Goal: Information Seeking & Learning: Learn about a topic

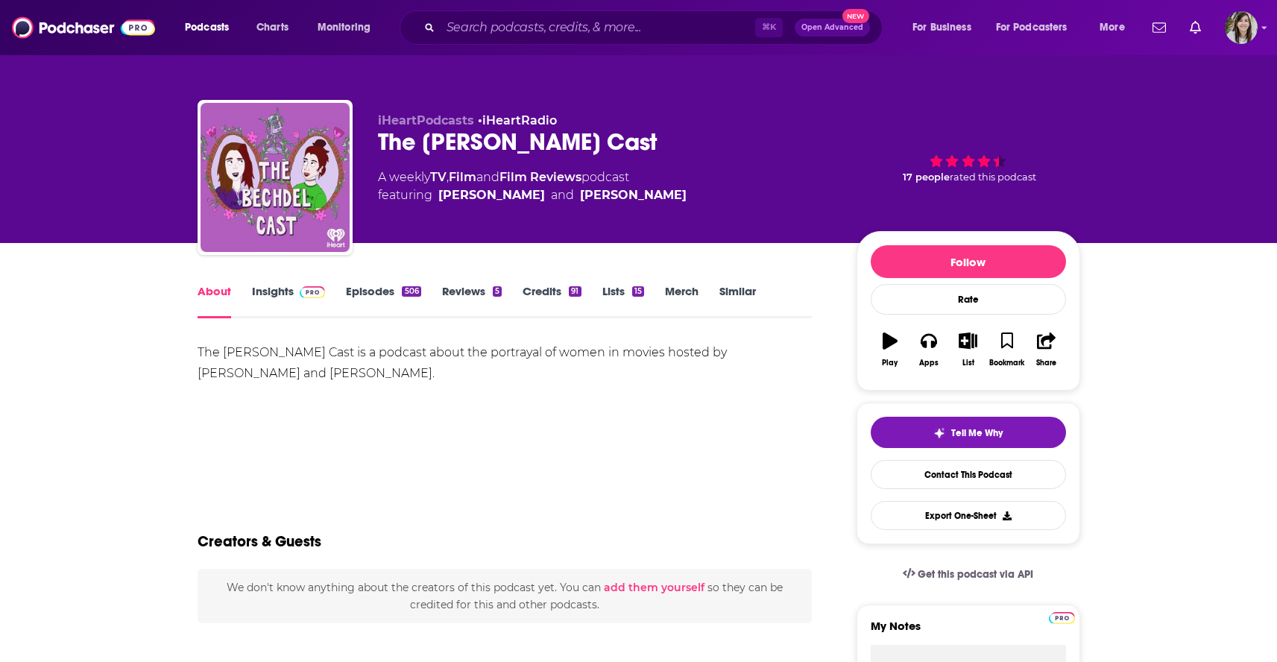
click at [376, 297] on link "Episodes 506" at bounding box center [383, 301] width 75 height 34
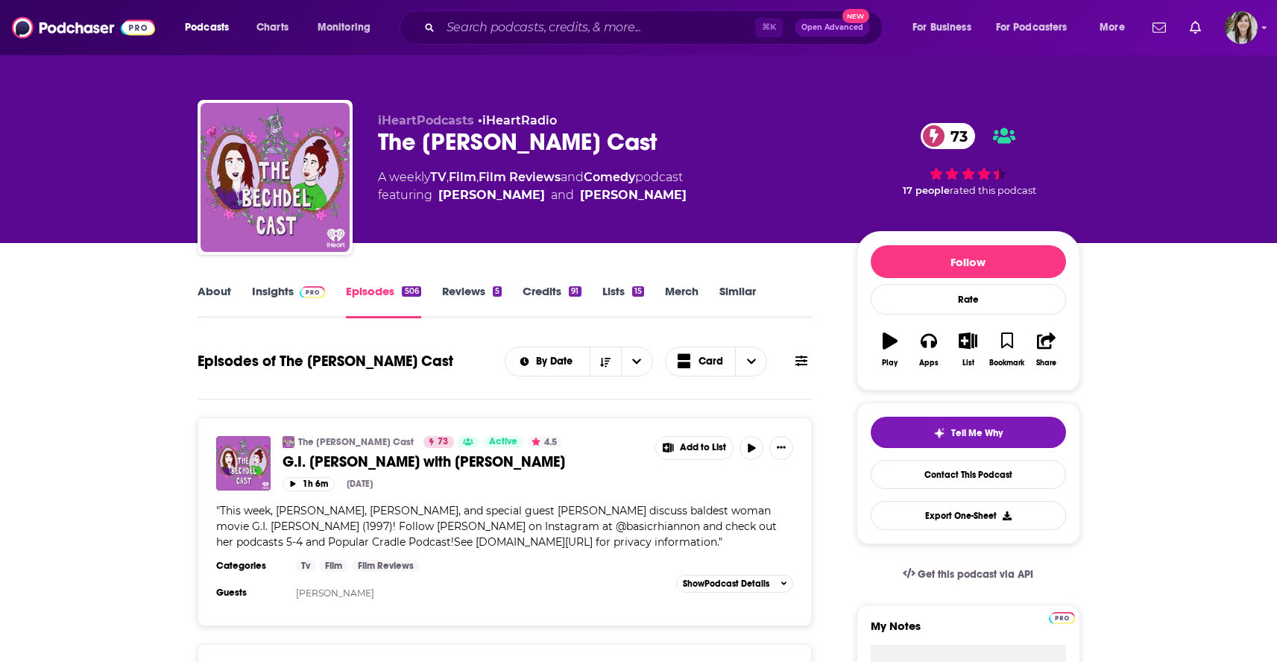
click at [803, 364] on icon at bounding box center [801, 361] width 12 height 12
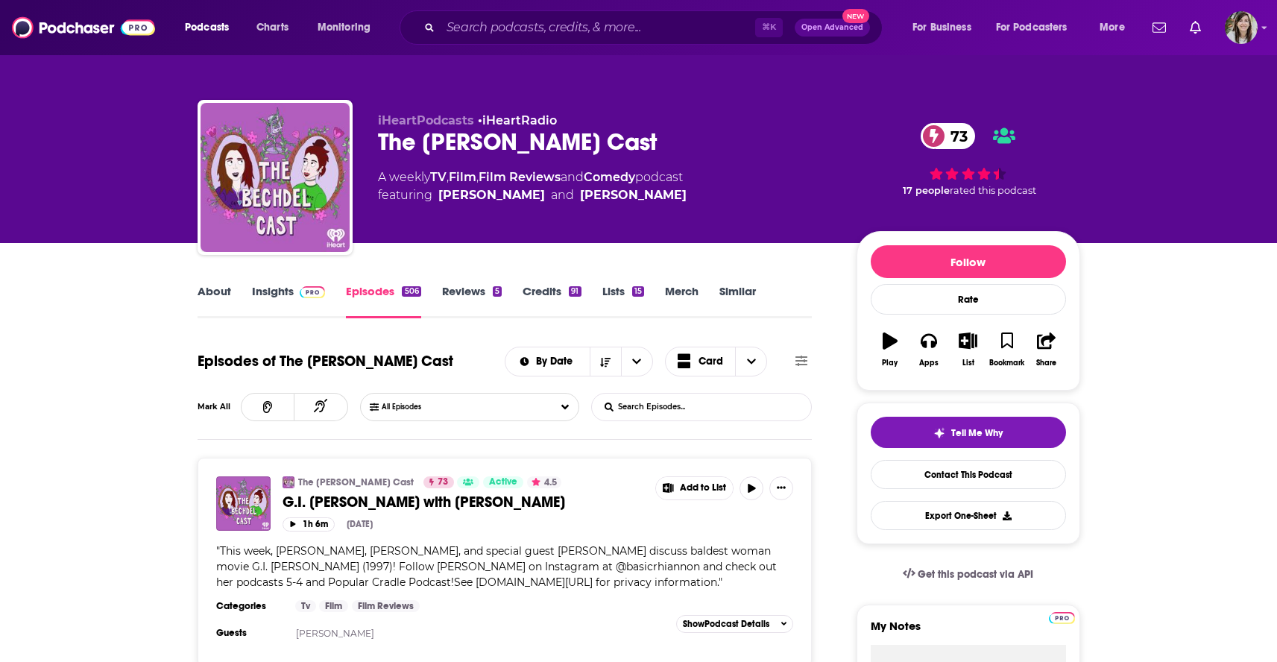
click at [701, 405] on input "List Search Input" at bounding box center [670, 407] width 156 height 27
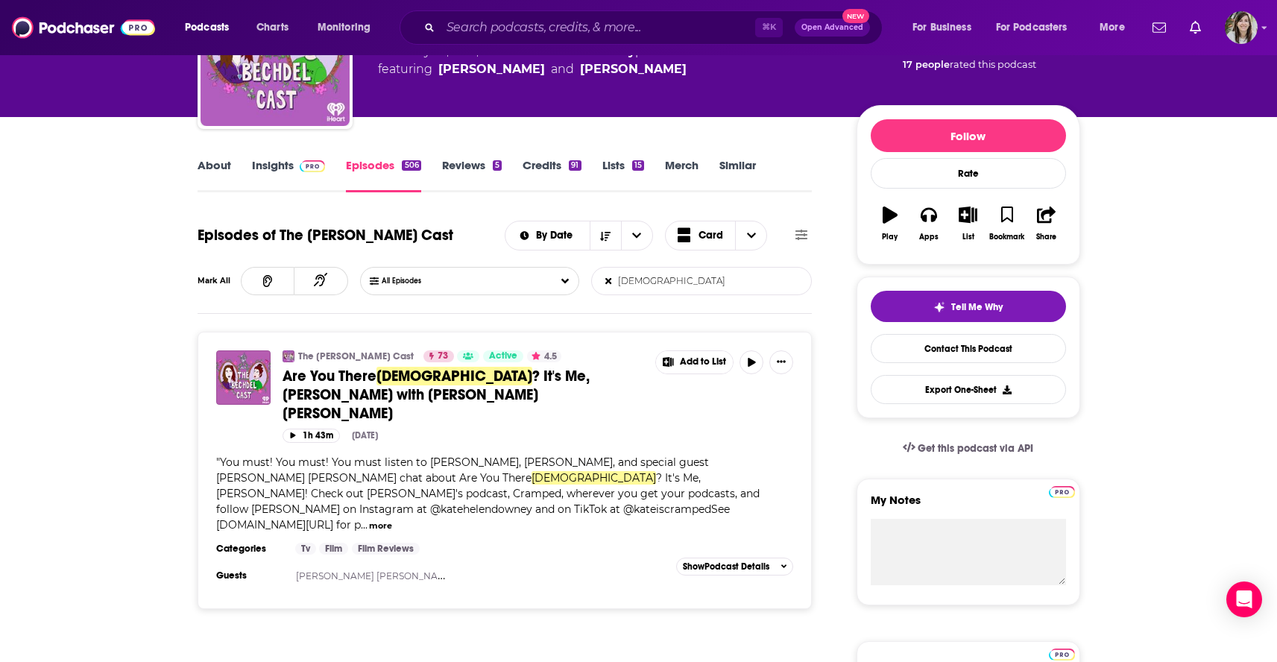
scroll to position [80, 0]
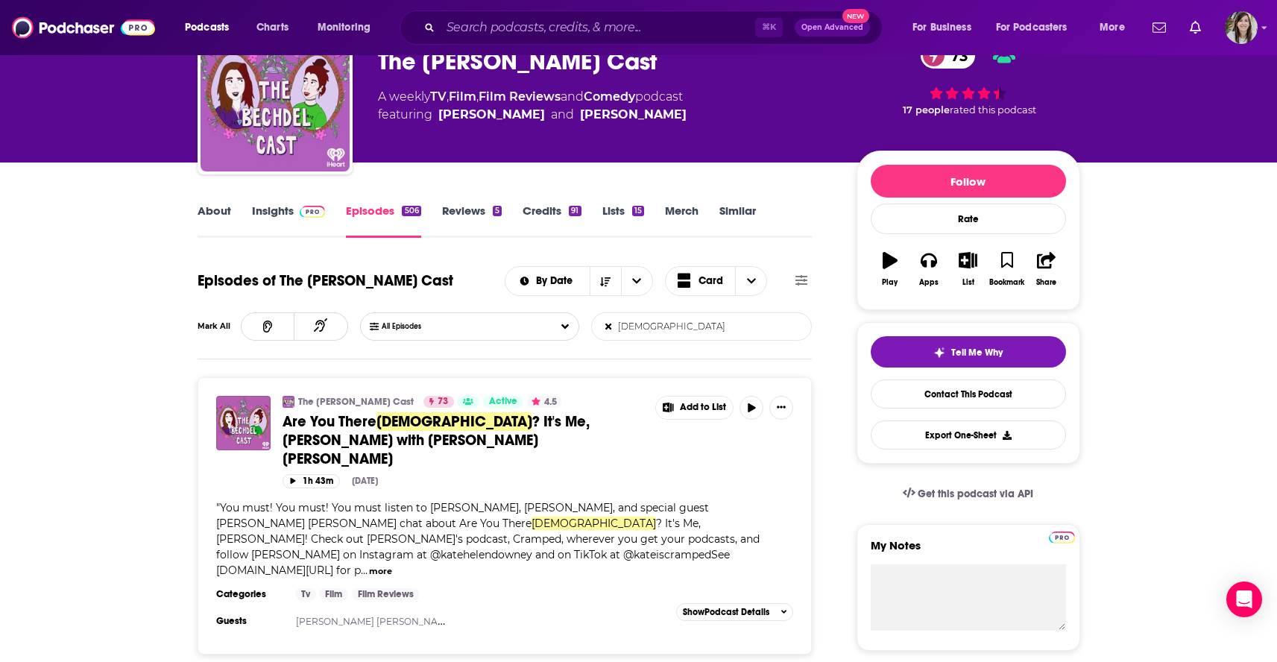
type input "god"
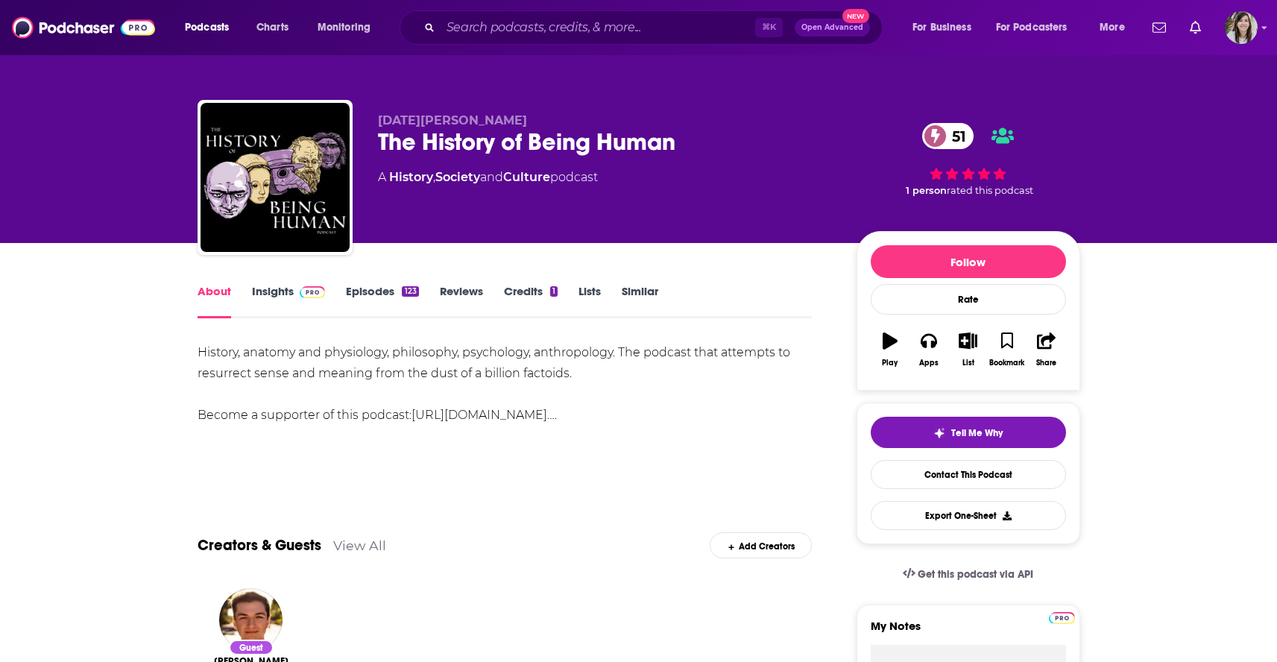
click at [363, 288] on link "Episodes 123" at bounding box center [382, 301] width 72 height 34
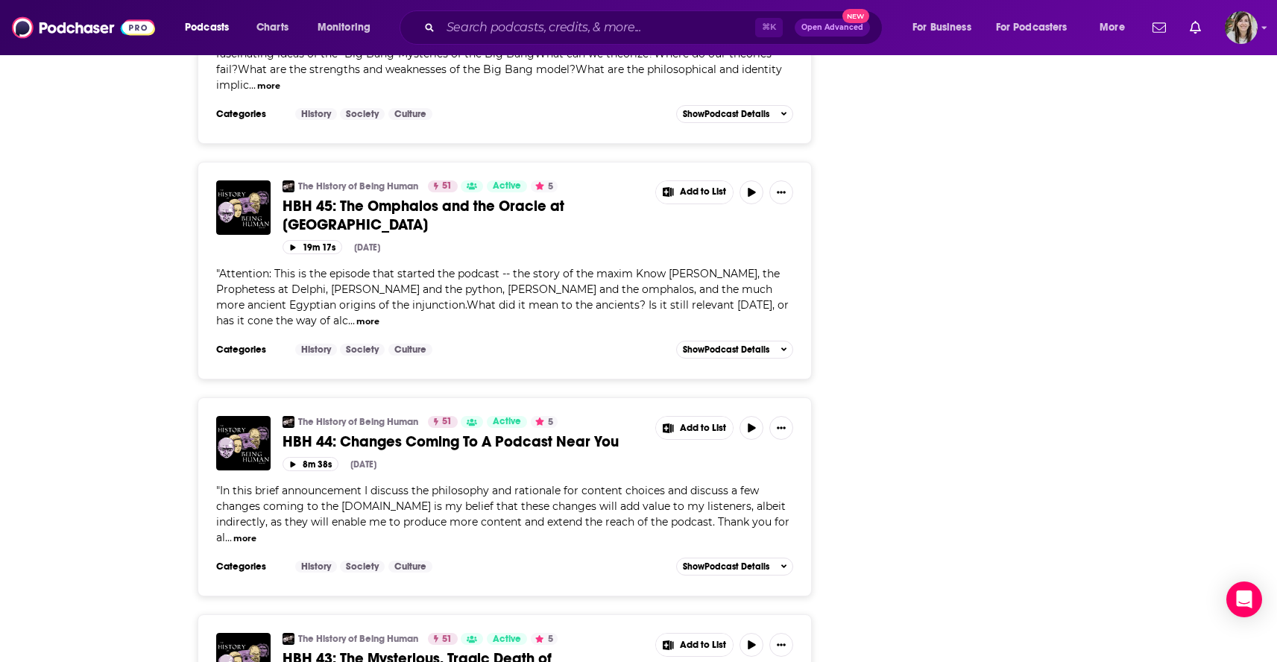
scroll to position [4989, 0]
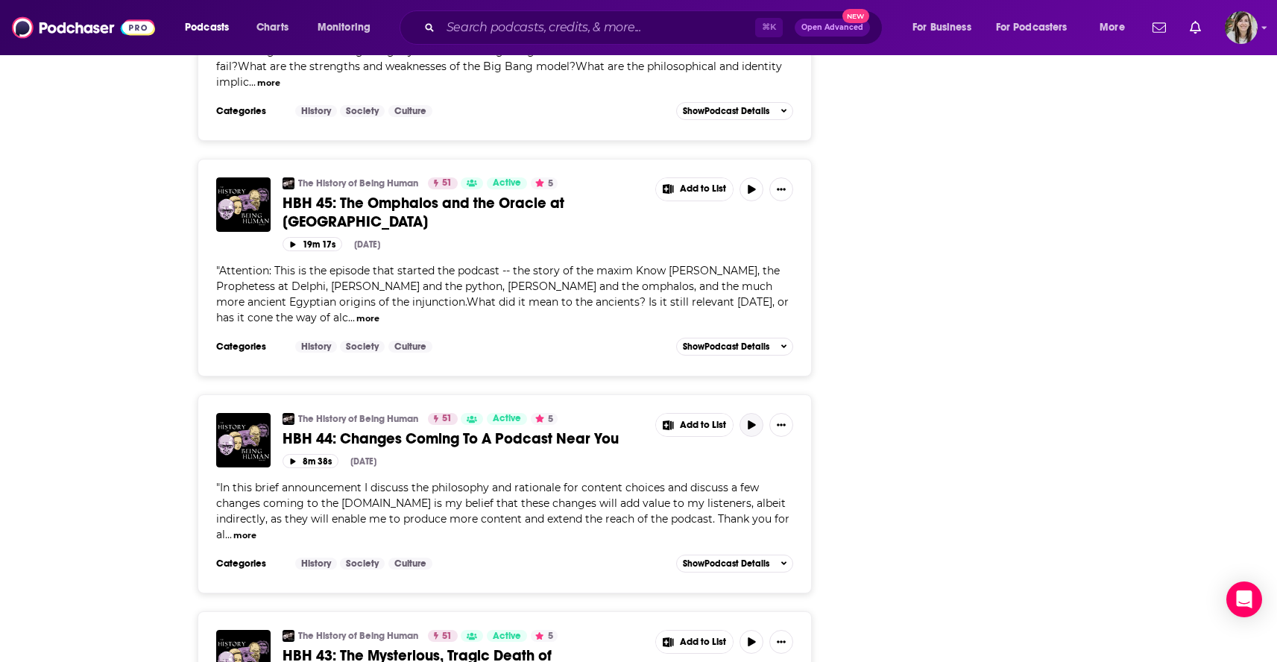
click at [755, 413] on button "button" at bounding box center [751, 425] width 24 height 24
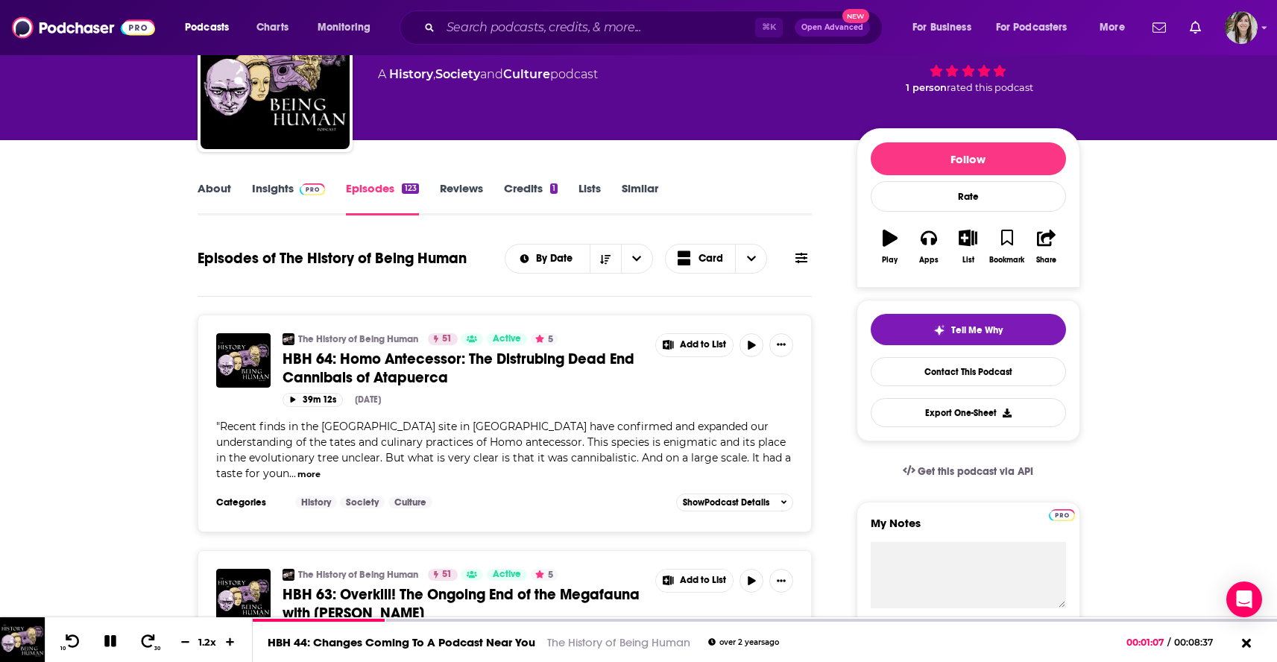
scroll to position [5, 0]
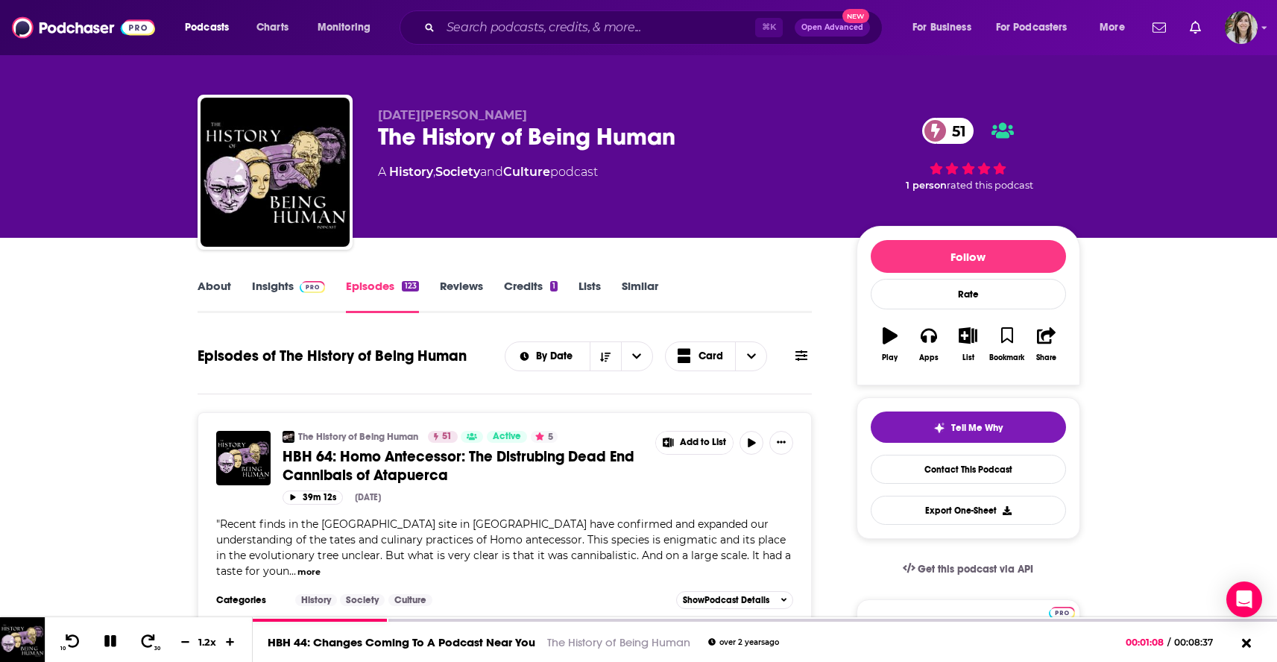
click at [212, 291] on link "About" at bounding box center [215, 296] width 34 height 34
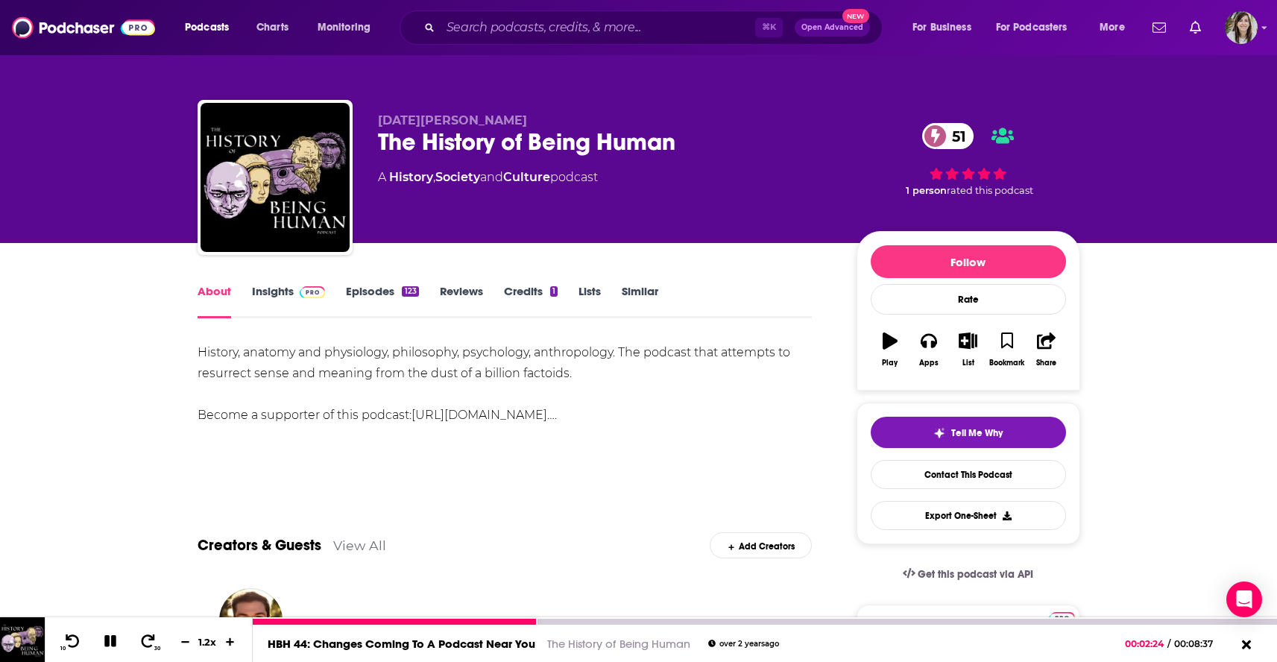
click at [116, 641] on button at bounding box center [111, 642] width 26 height 19
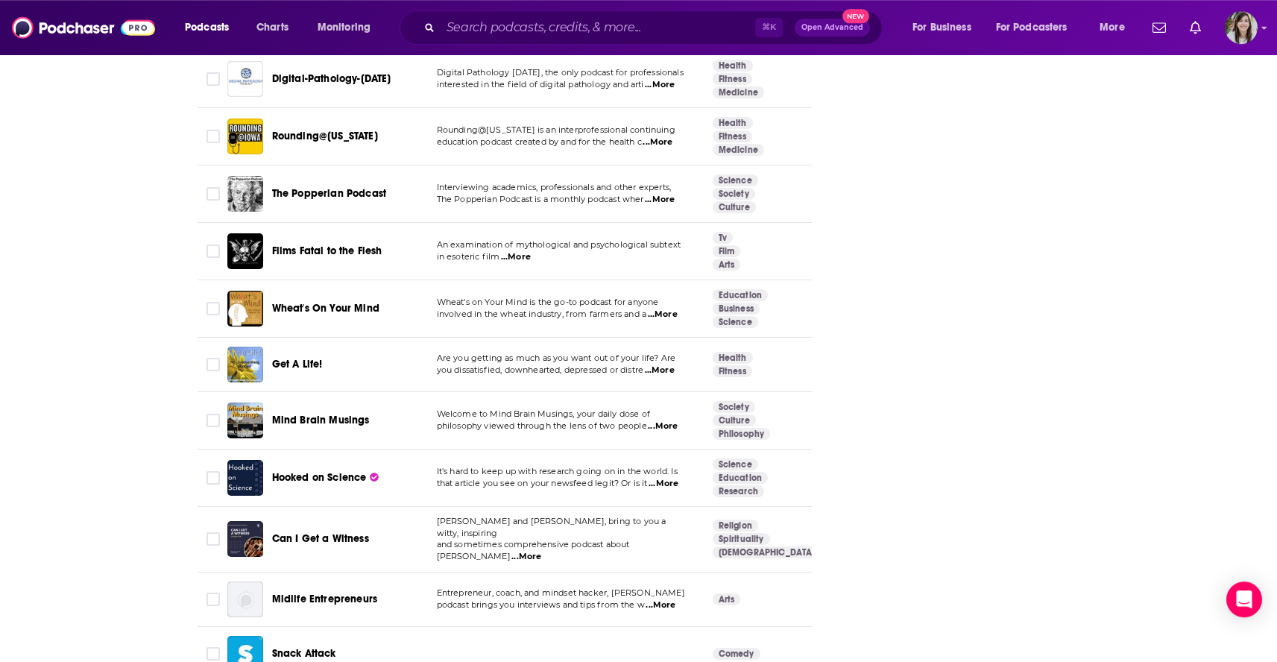
scroll to position [5393, 0]
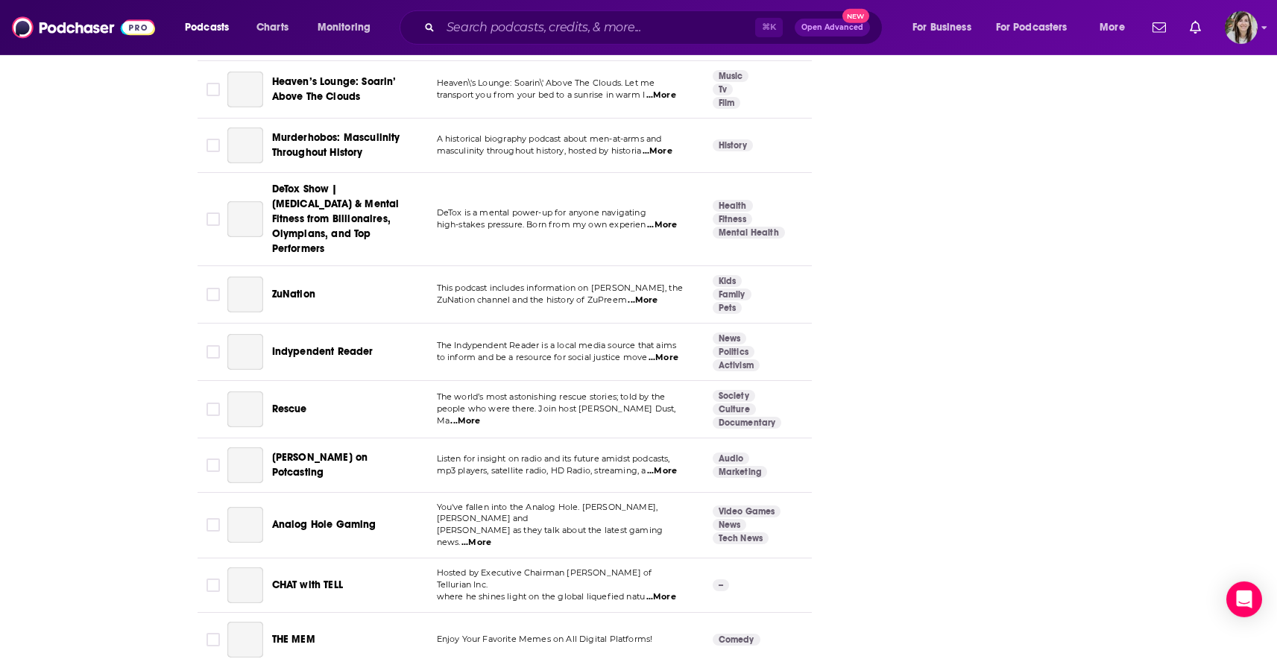
scroll to position [5463, 0]
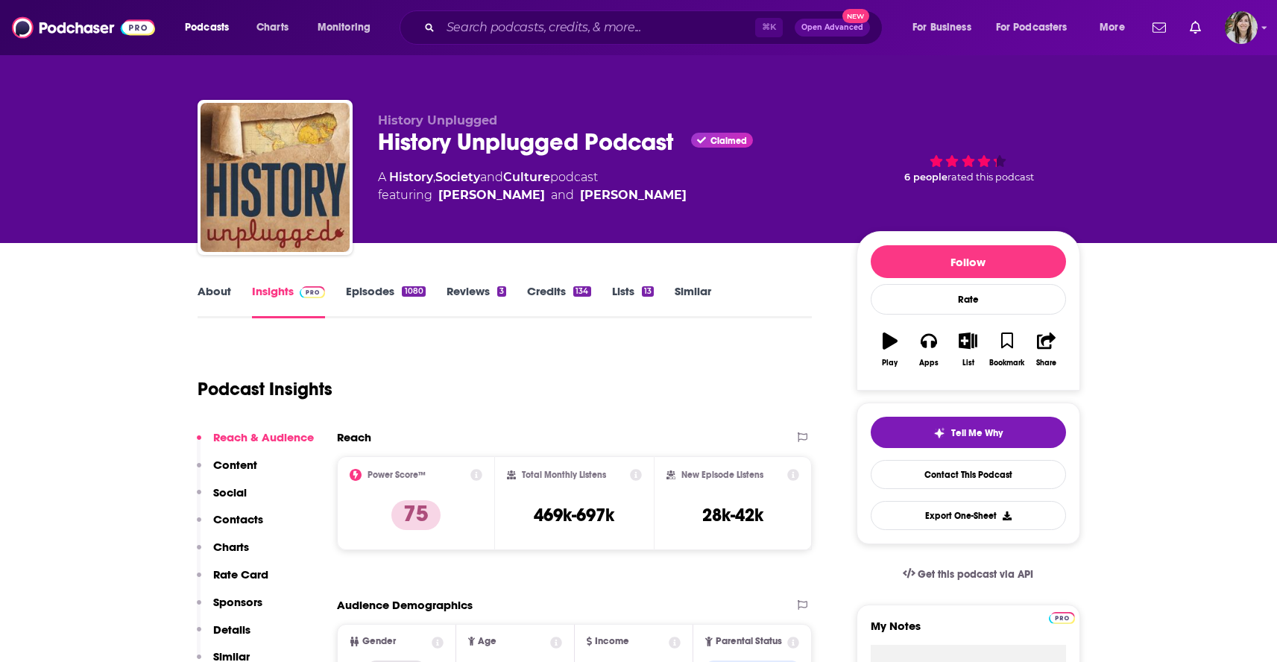
click at [691, 289] on link "Similar" at bounding box center [693, 301] width 37 height 34
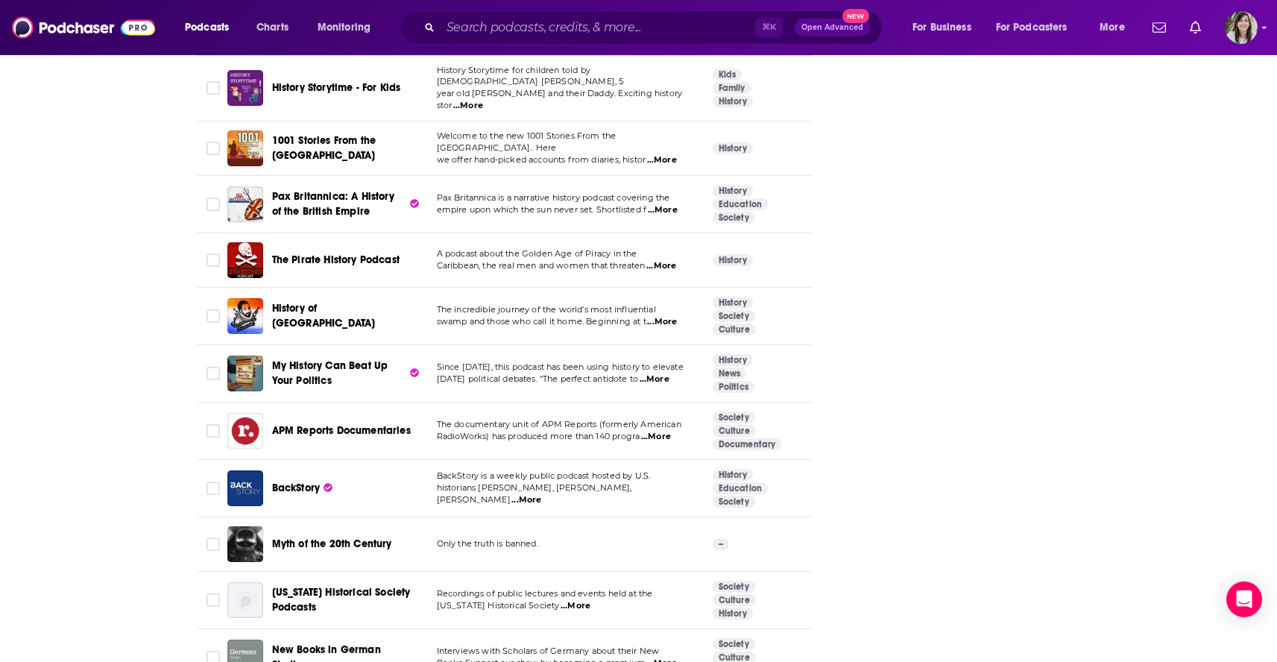
scroll to position [5361, 0]
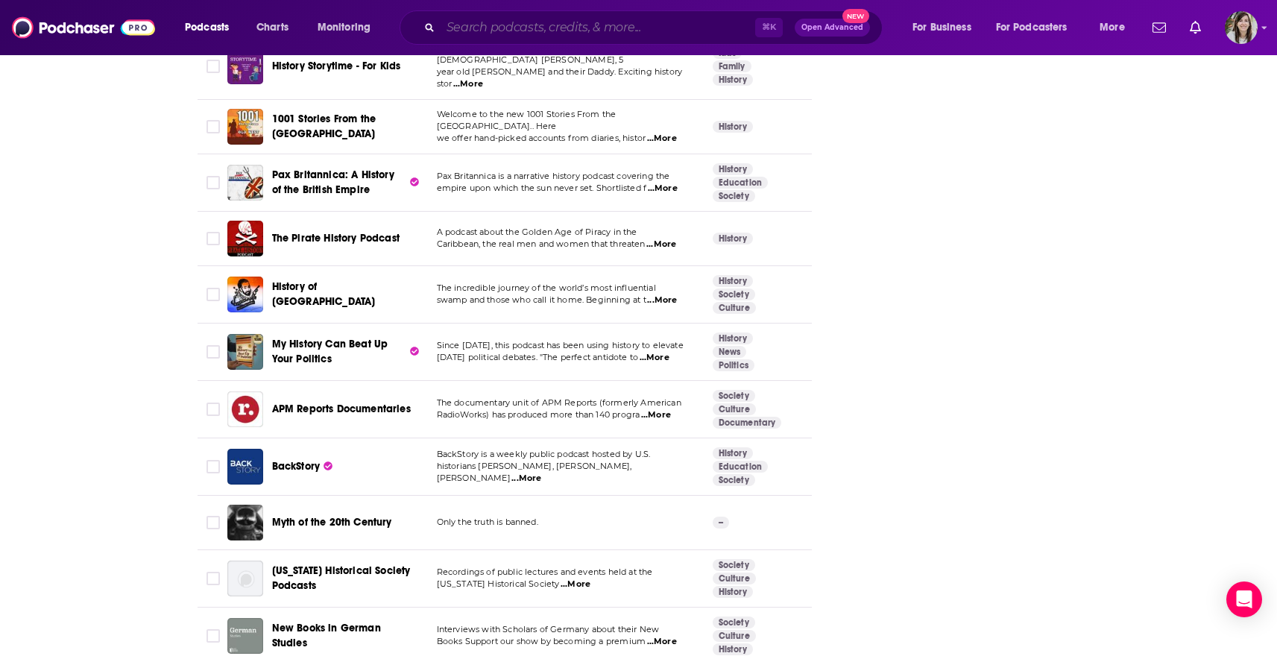
click at [567, 24] on input "Search podcasts, credits, & more..." at bounding box center [597, 28] width 315 height 24
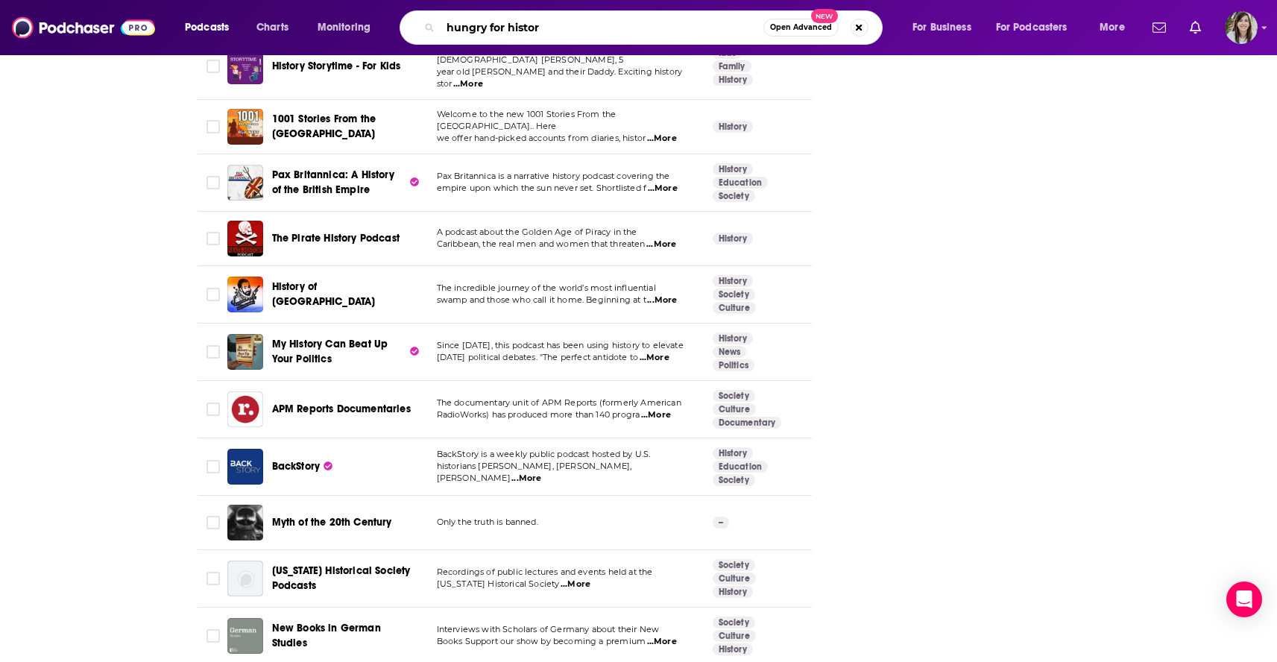
type input "hungry for history"
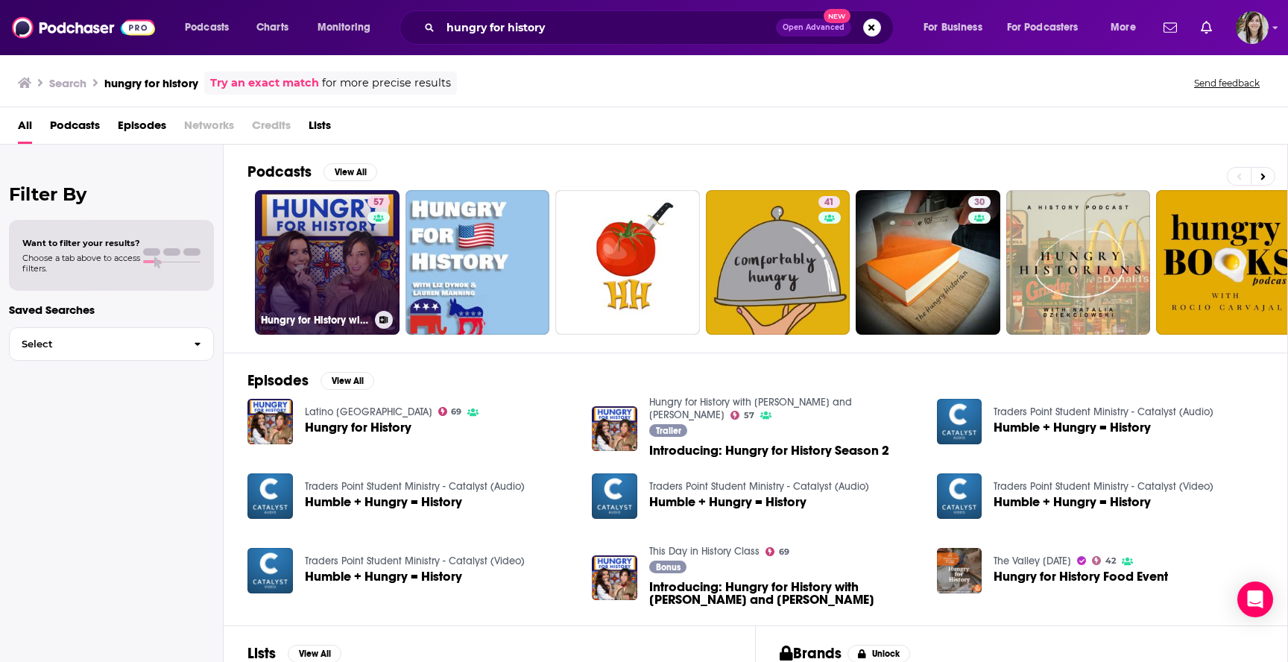
click at [291, 251] on link "57 Hungry for History with Eva Longoria and Maite Gomez-Rejón" at bounding box center [327, 262] width 145 height 145
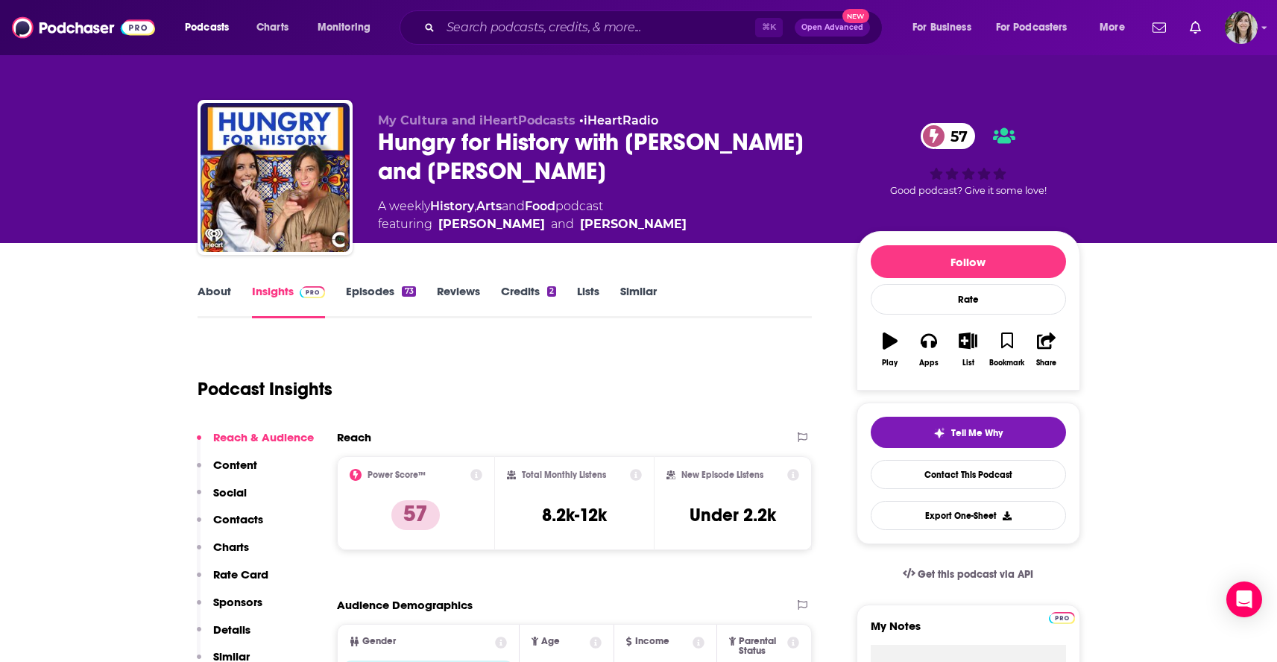
click at [209, 297] on link "About" at bounding box center [215, 301] width 34 height 34
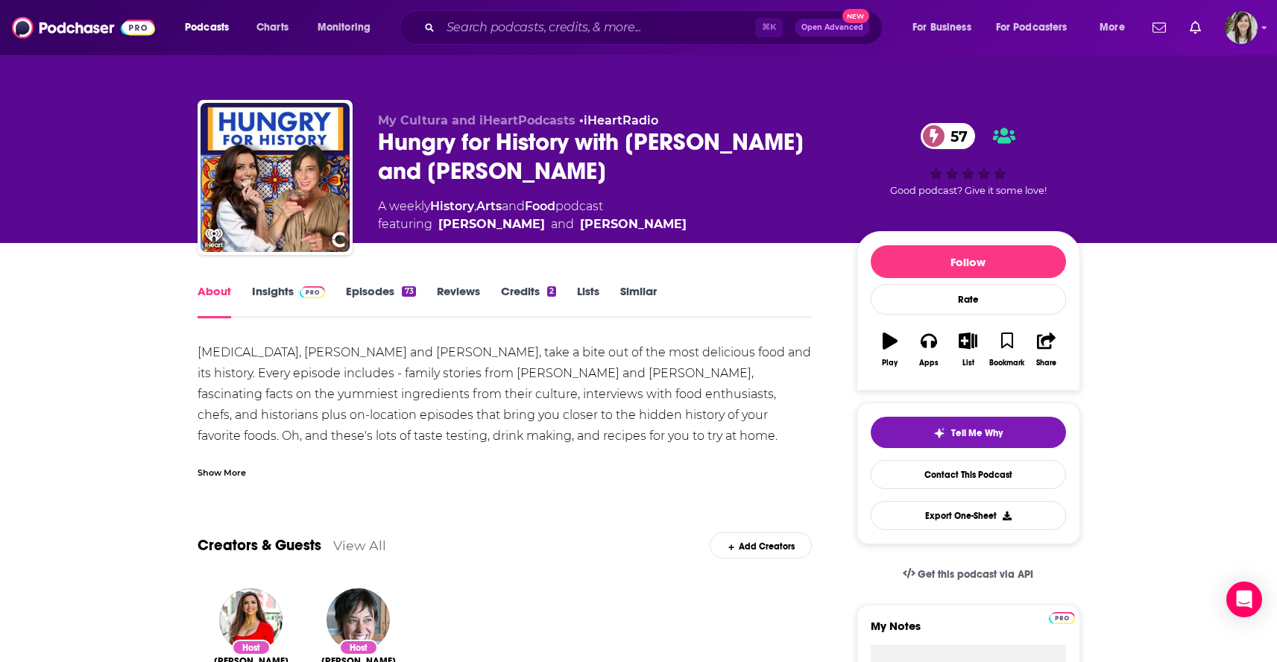
click at [218, 469] on div "Show More" at bounding box center [222, 471] width 48 height 14
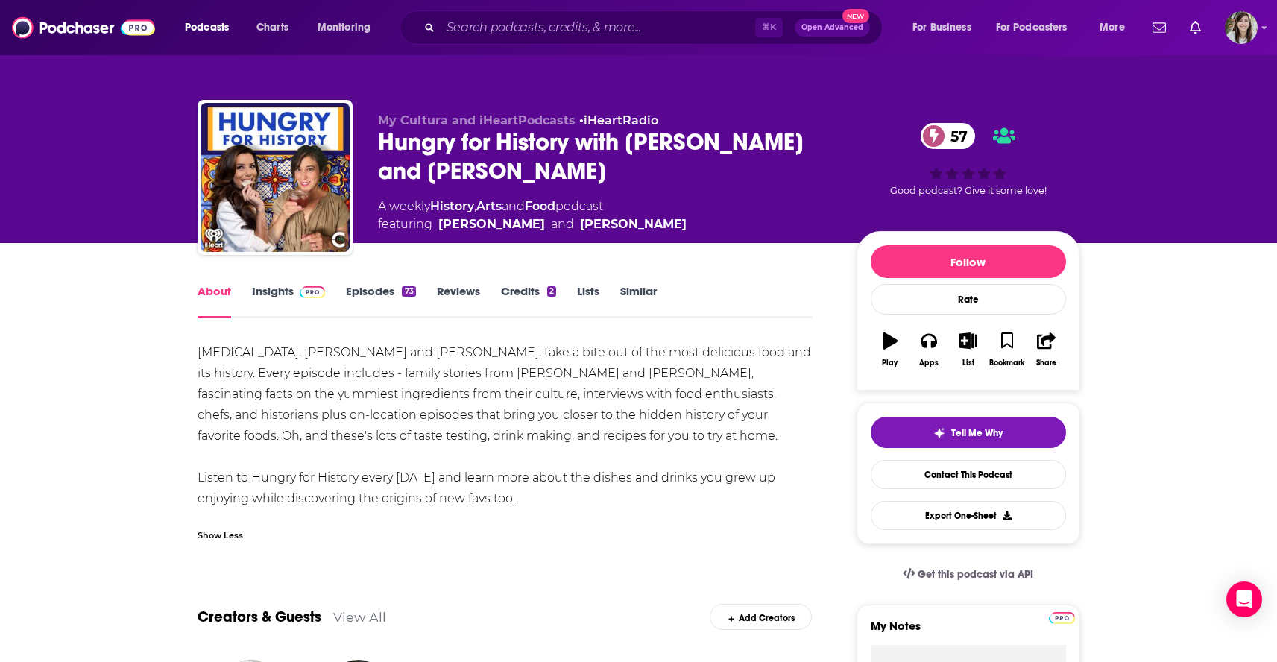
click at [373, 296] on link "Episodes 73" at bounding box center [380, 301] width 69 height 34
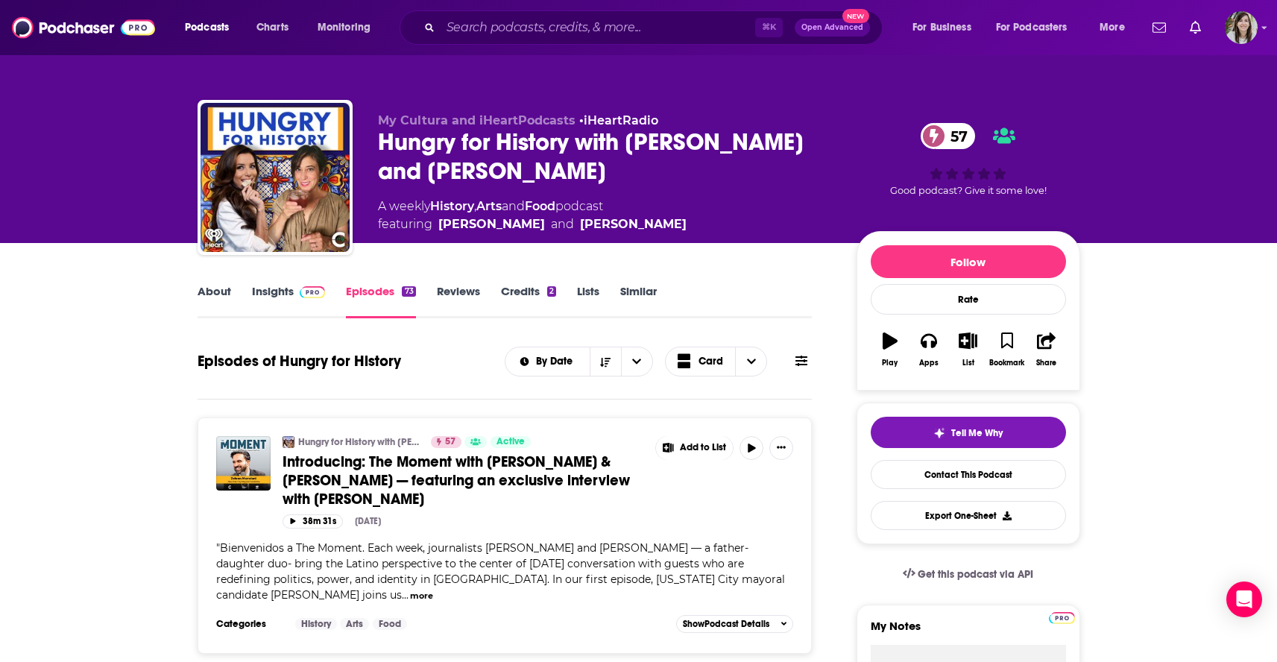
click at [217, 296] on link "About" at bounding box center [215, 301] width 34 height 34
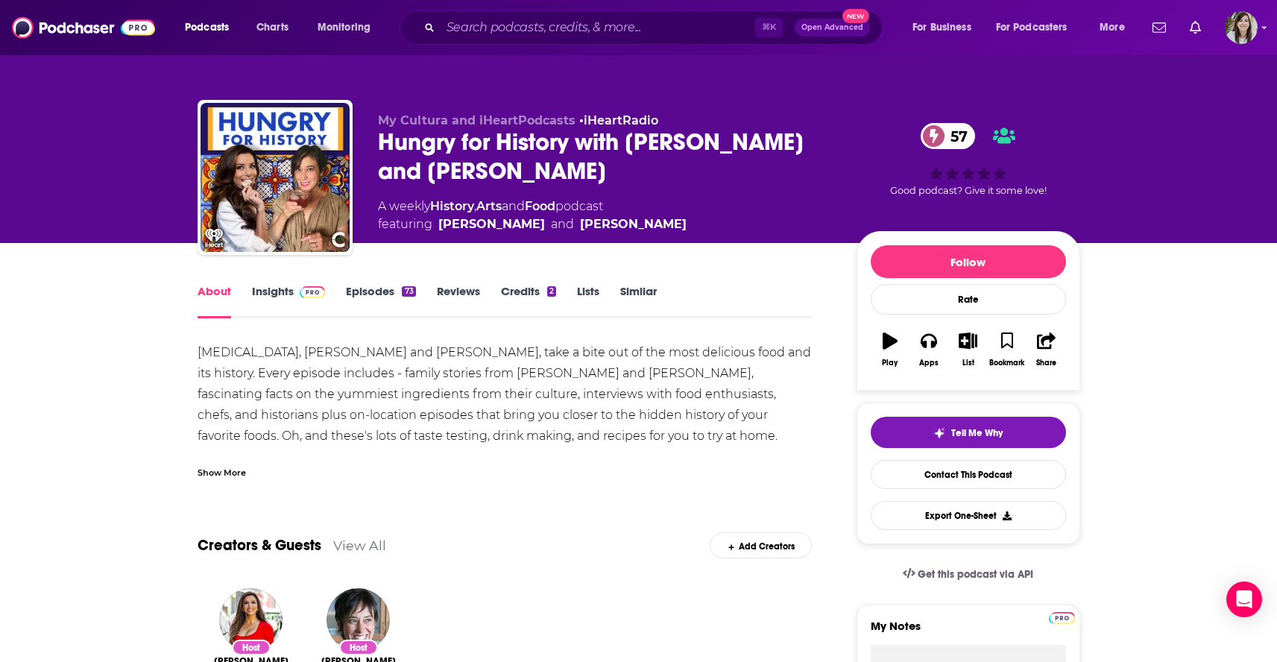
click at [645, 287] on link "Similar" at bounding box center [638, 301] width 37 height 34
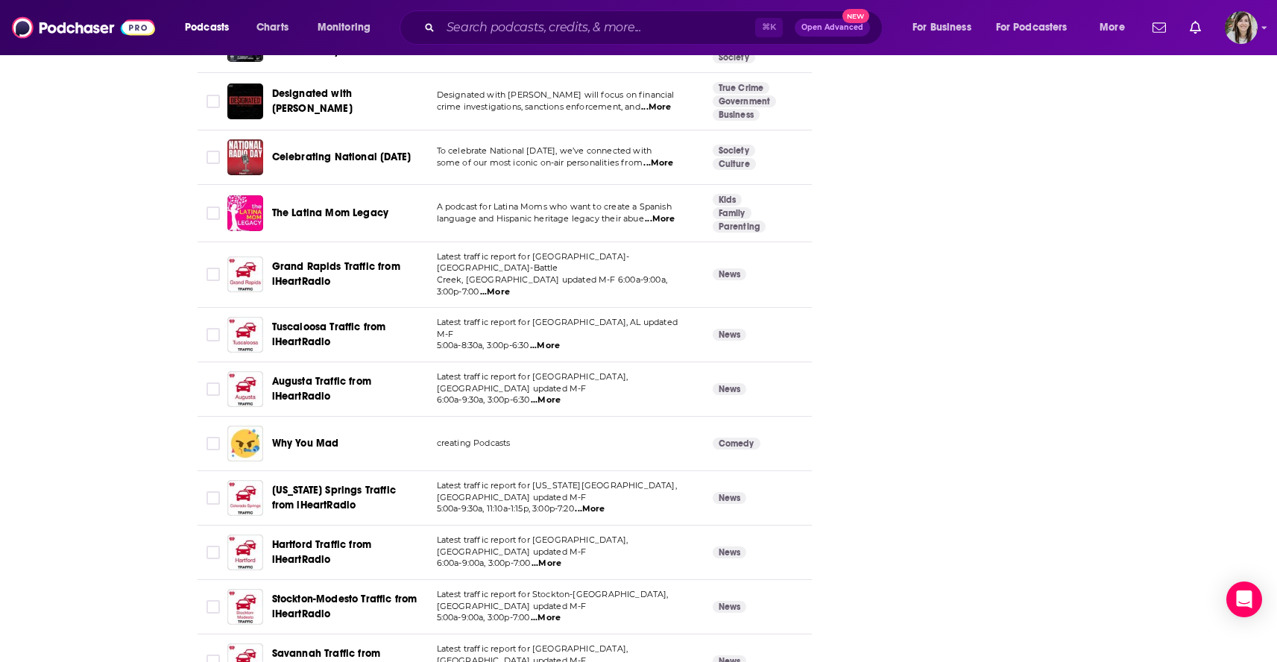
scroll to position [5332, 0]
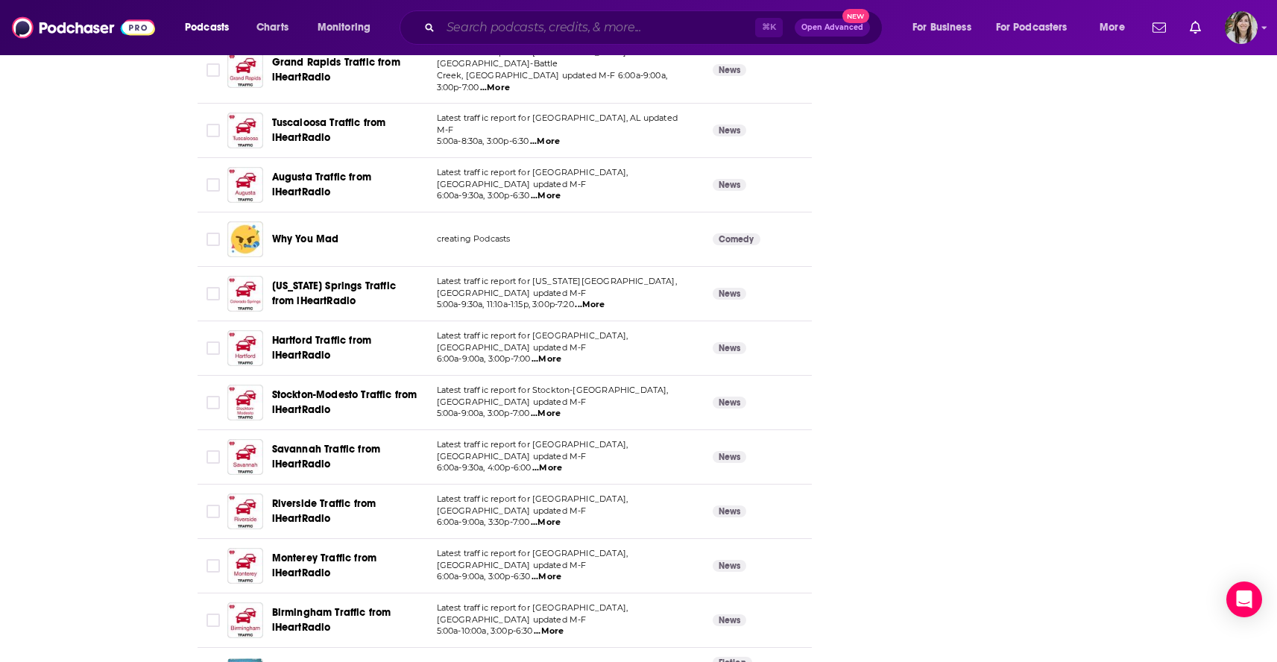
click at [583, 25] on input "Search podcasts, credits, & more..." at bounding box center [597, 28] width 315 height 24
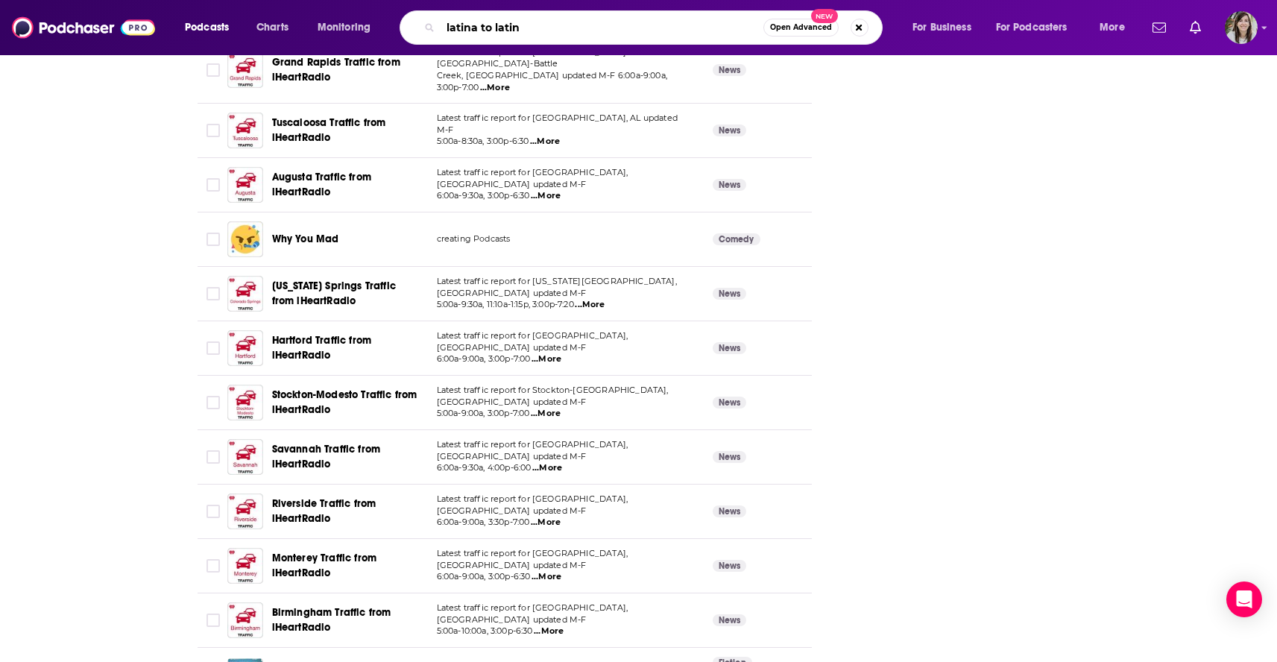
type input "latina to latina"
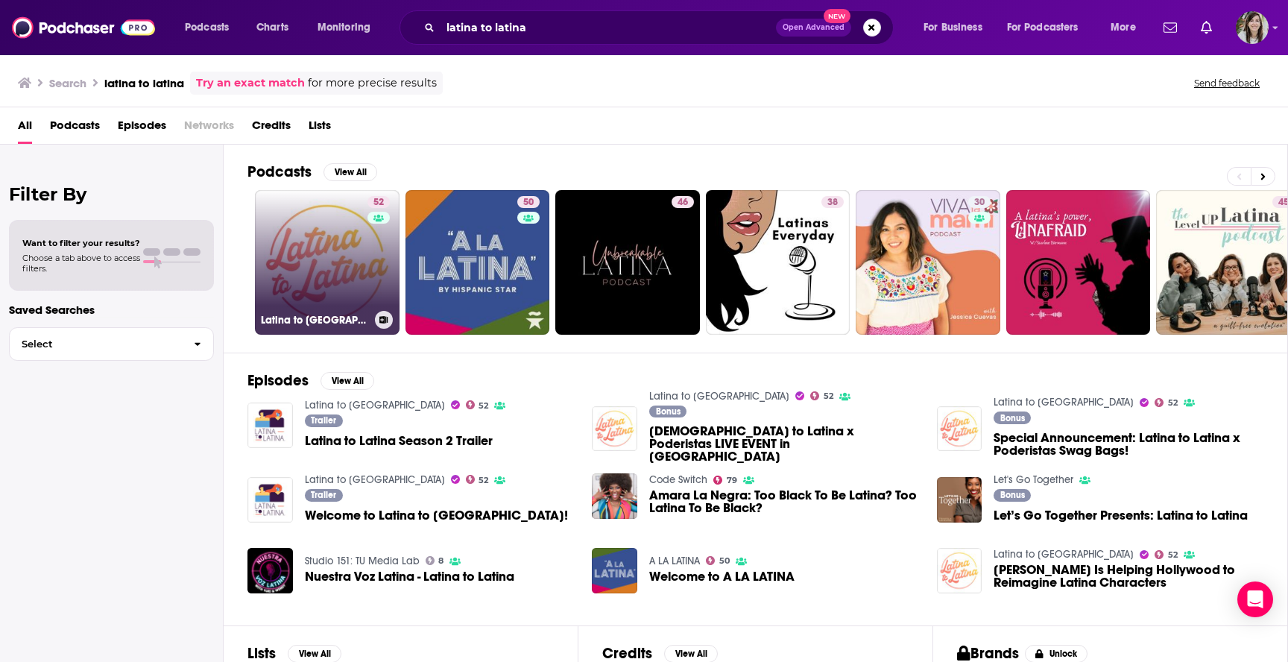
click at [337, 262] on link "52 Latina to Latina" at bounding box center [327, 262] width 145 height 145
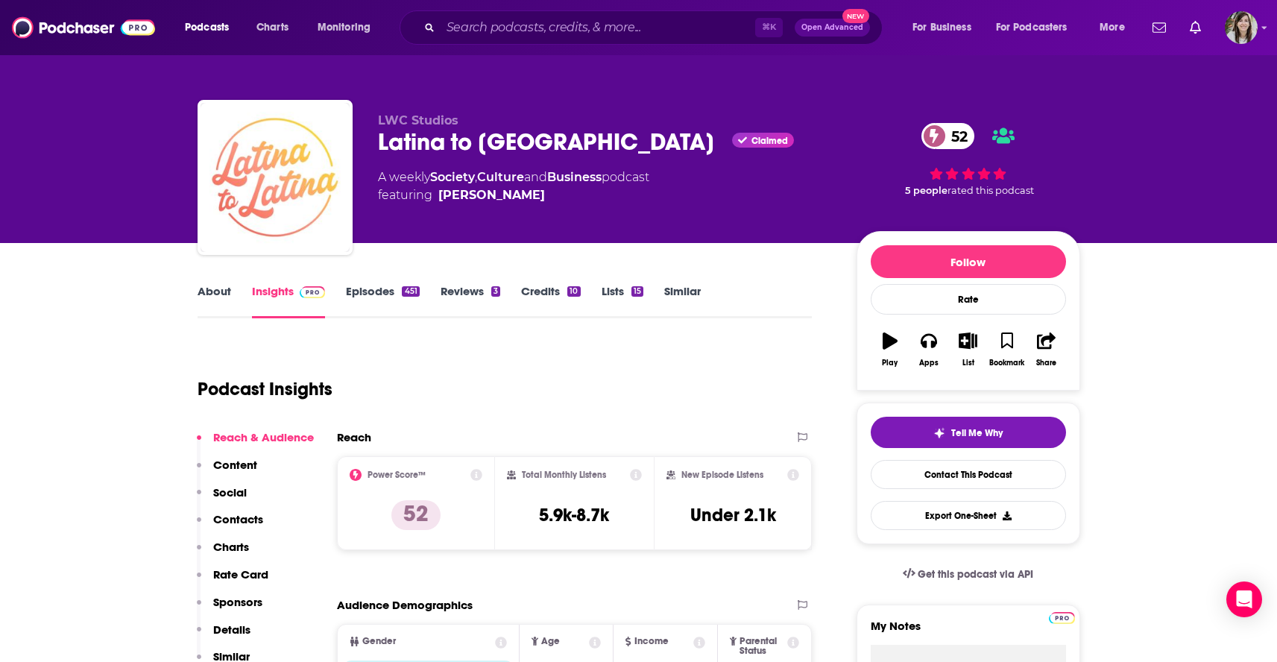
click at [215, 298] on link "About" at bounding box center [215, 301] width 34 height 34
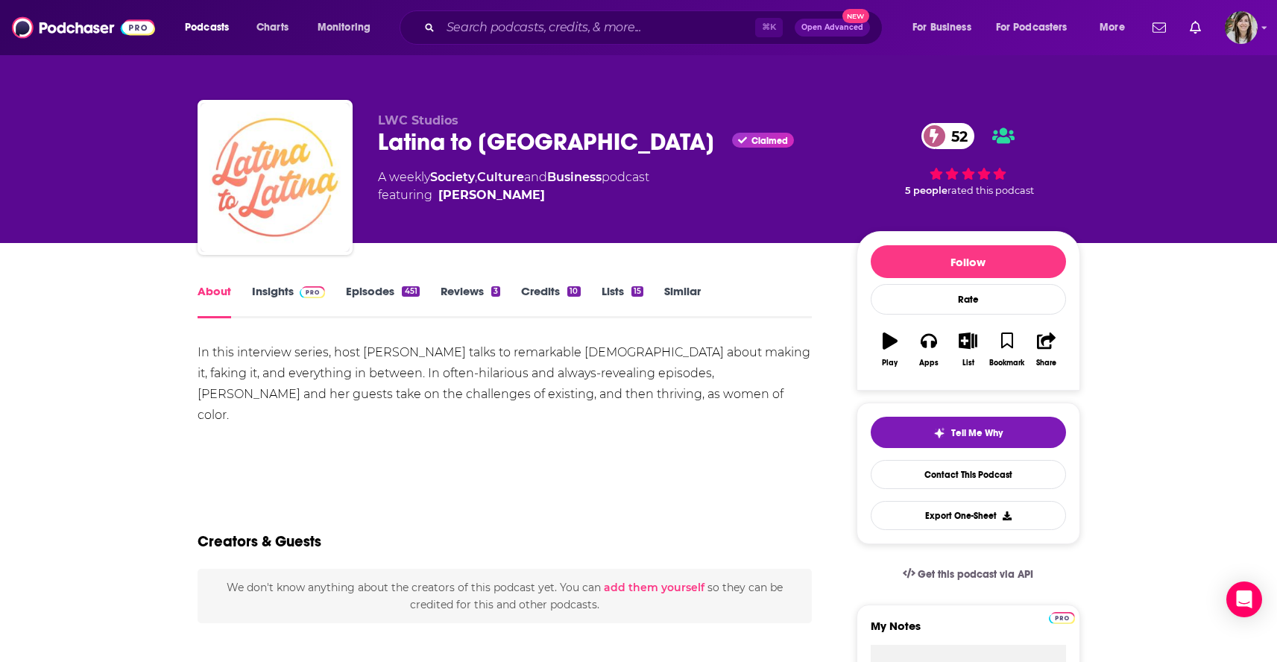
click at [356, 303] on link "Episodes 451" at bounding box center [382, 301] width 73 height 34
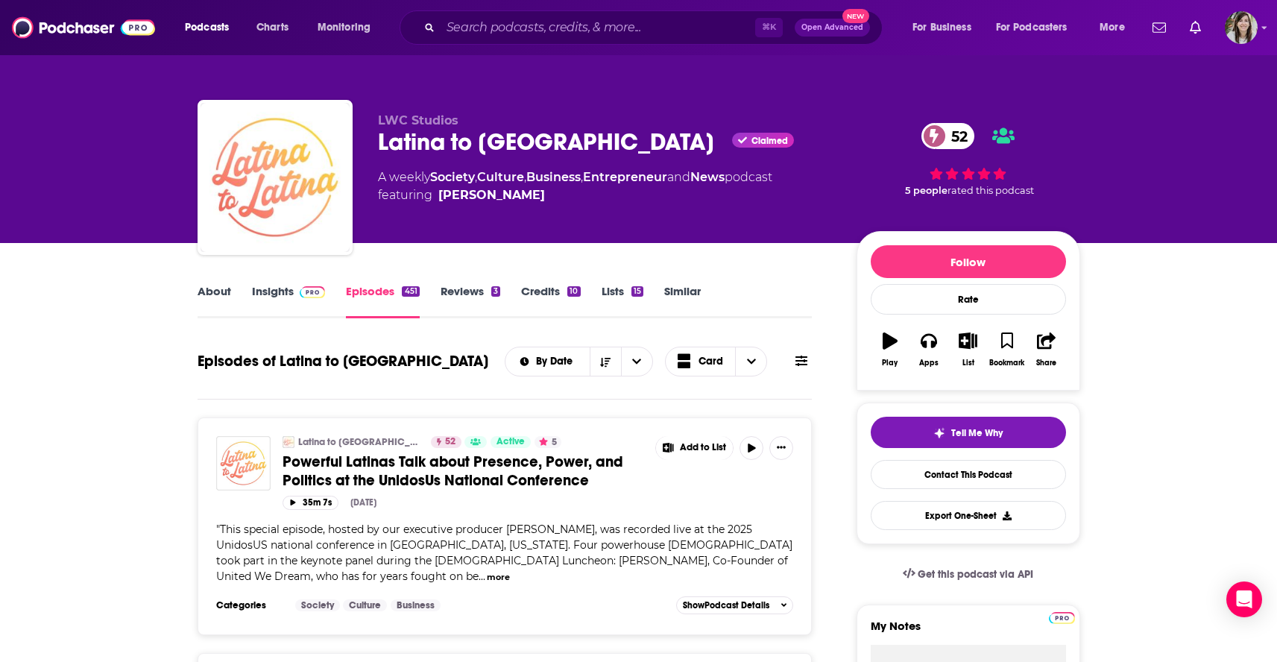
click at [209, 295] on link "About" at bounding box center [215, 301] width 34 height 34
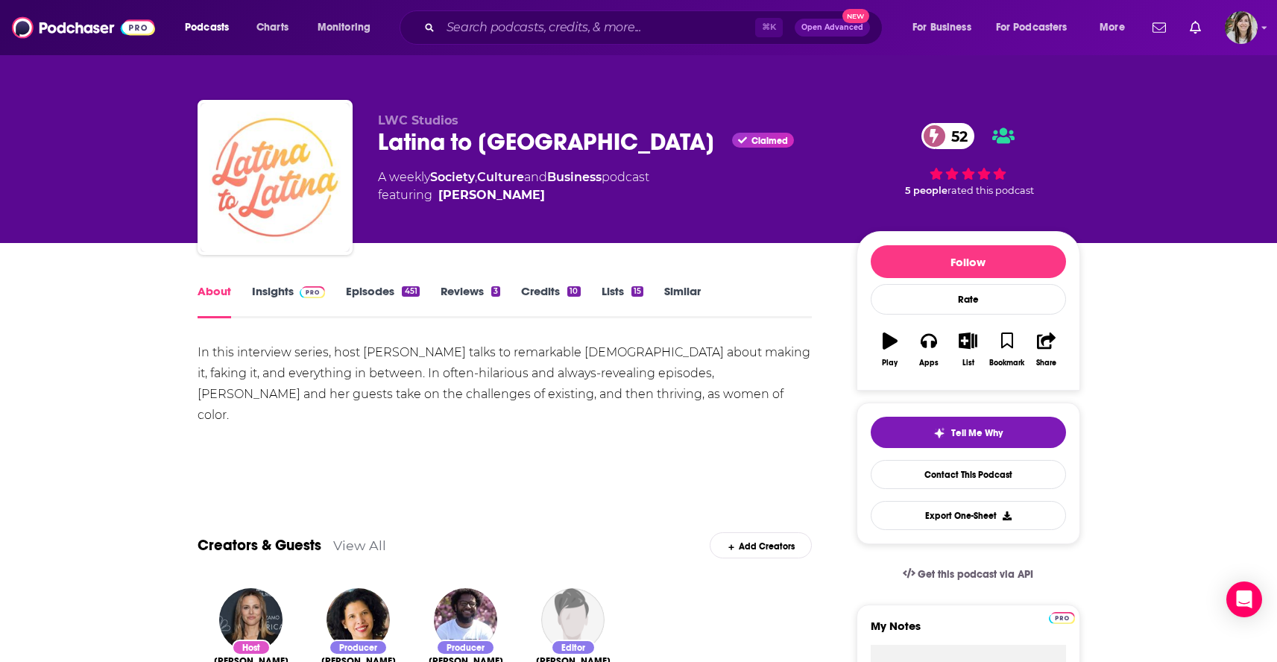
click at [698, 291] on link "Similar" at bounding box center [682, 301] width 37 height 34
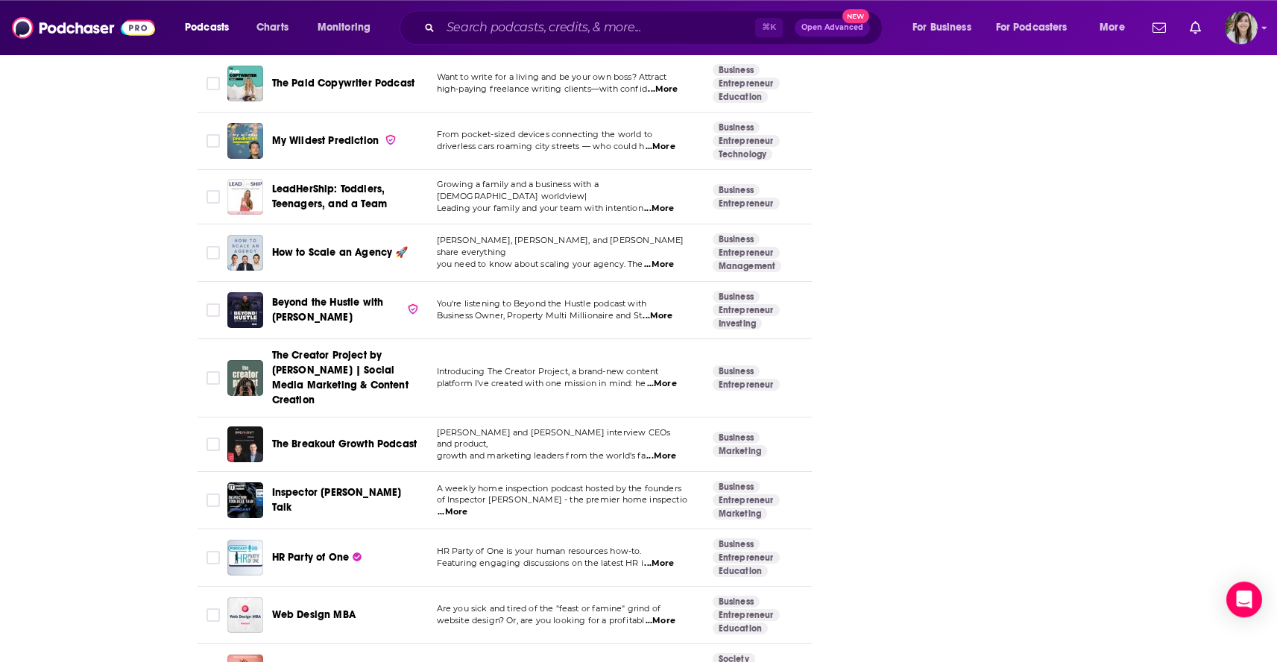
scroll to position [5423, 0]
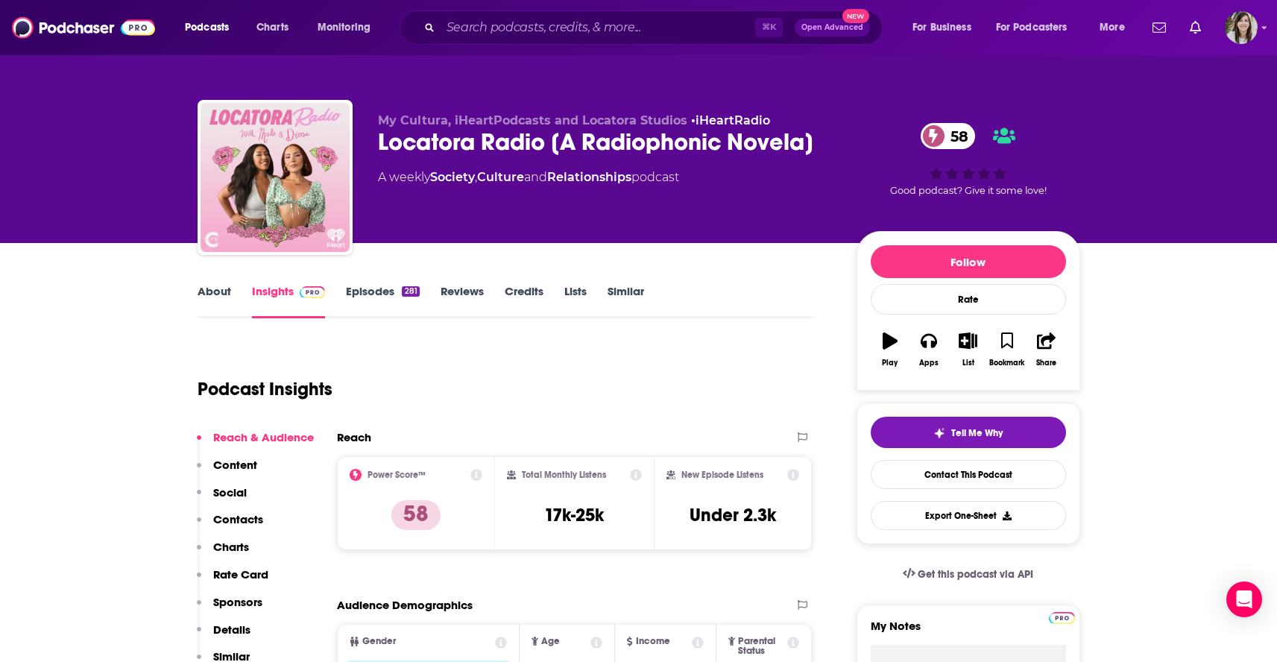
click at [208, 288] on link "About" at bounding box center [215, 301] width 34 height 34
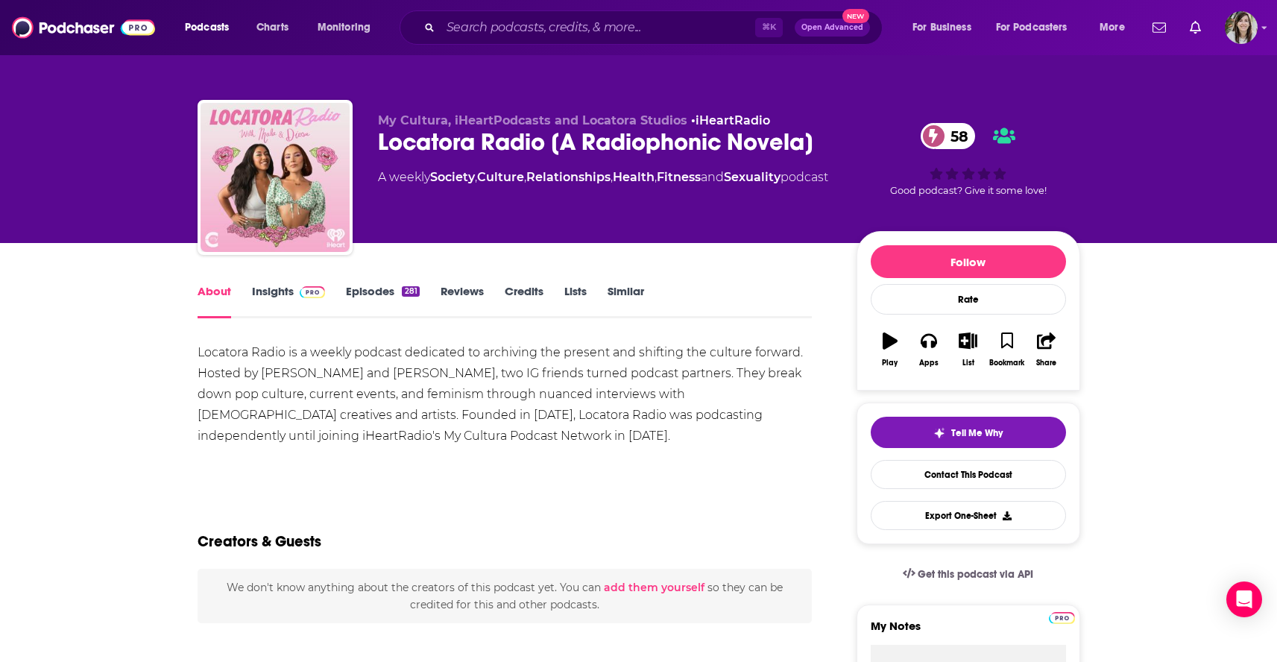
click at [368, 300] on link "Episodes 281" at bounding box center [382, 301] width 73 height 34
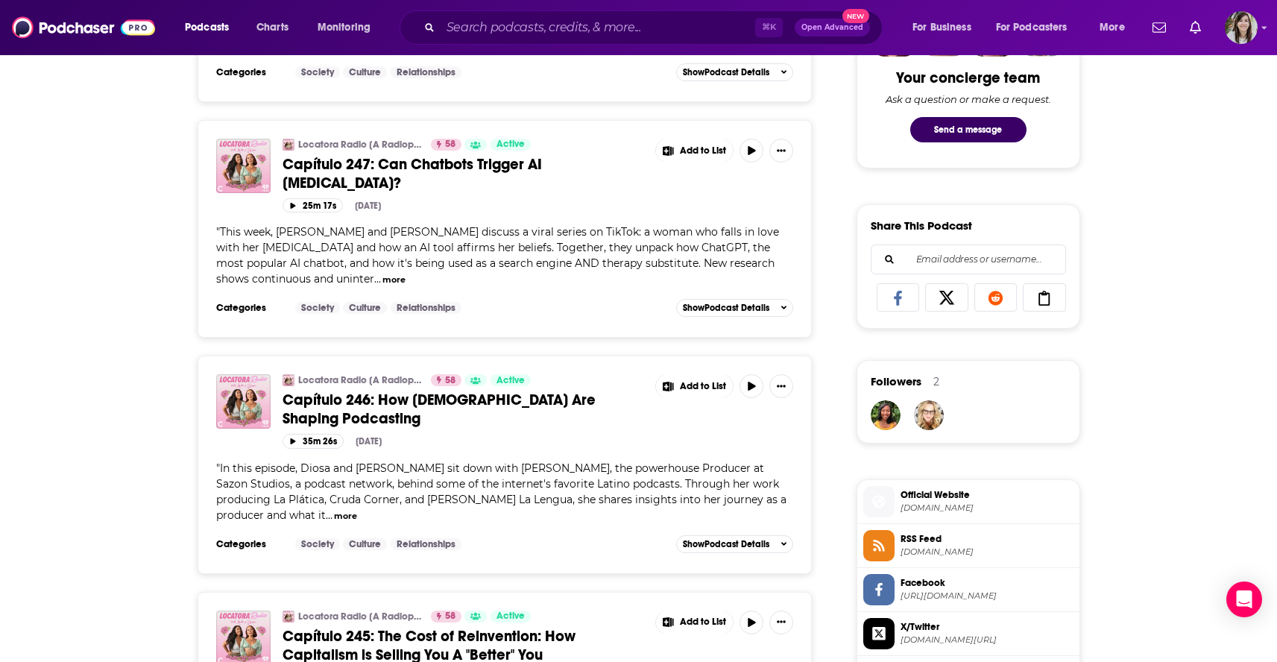
scroll to position [787, 0]
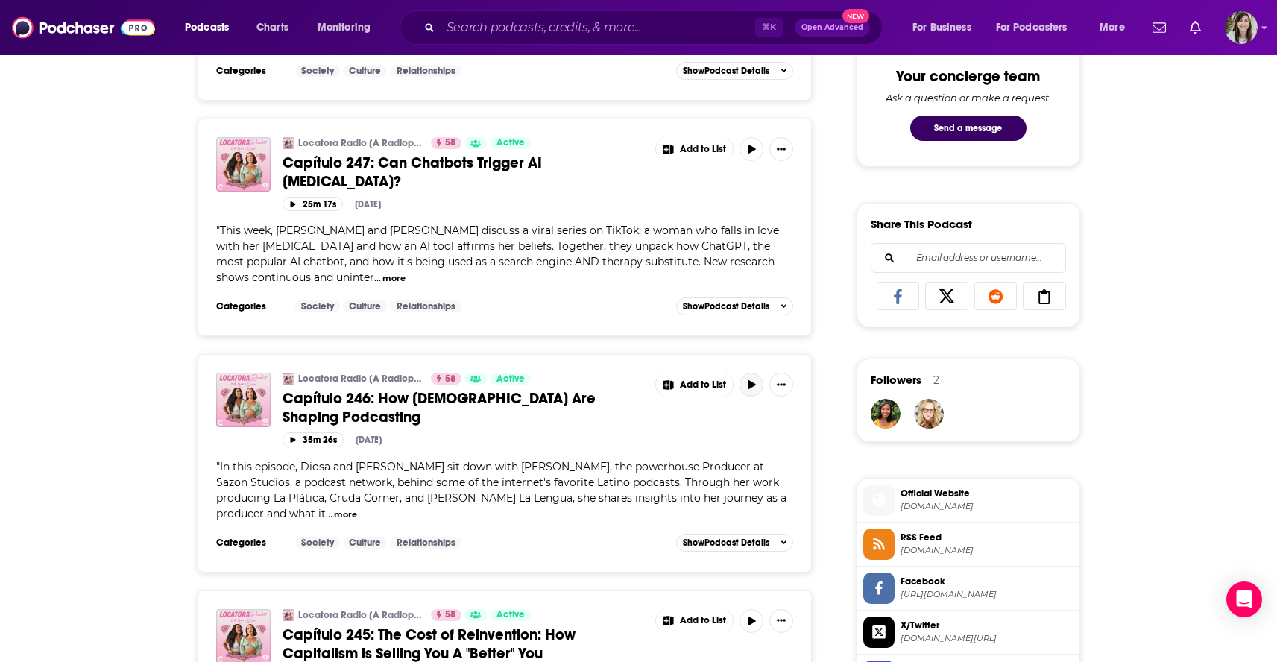
click at [754, 373] on button "button" at bounding box center [751, 385] width 24 height 24
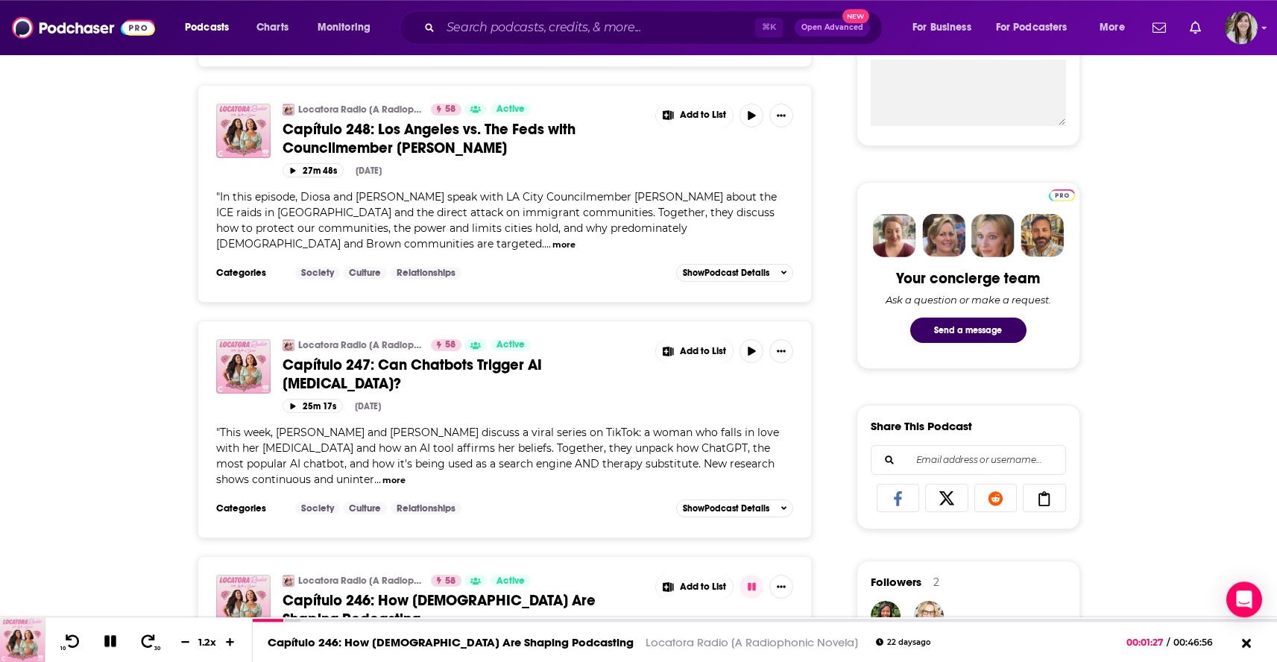
scroll to position [0, 0]
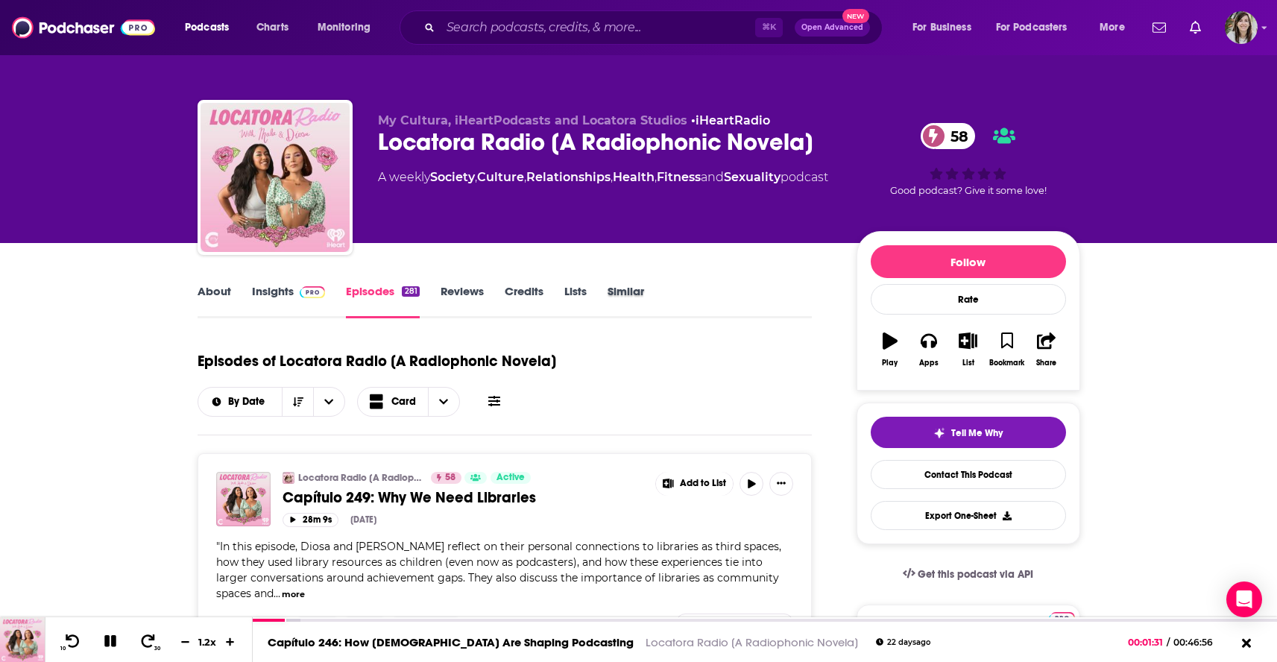
click at [655, 288] on div "Similar" at bounding box center [635, 301] width 57 height 34
click at [637, 292] on link "Similar" at bounding box center [625, 301] width 37 height 34
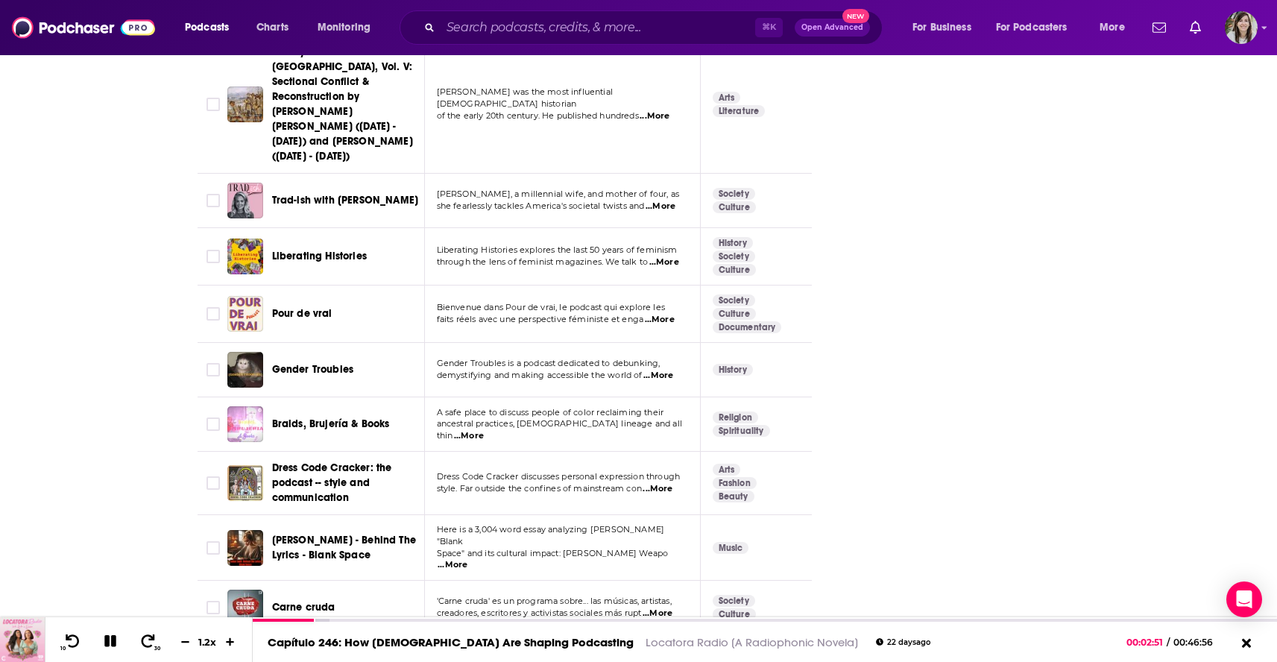
scroll to position [5429, 0]
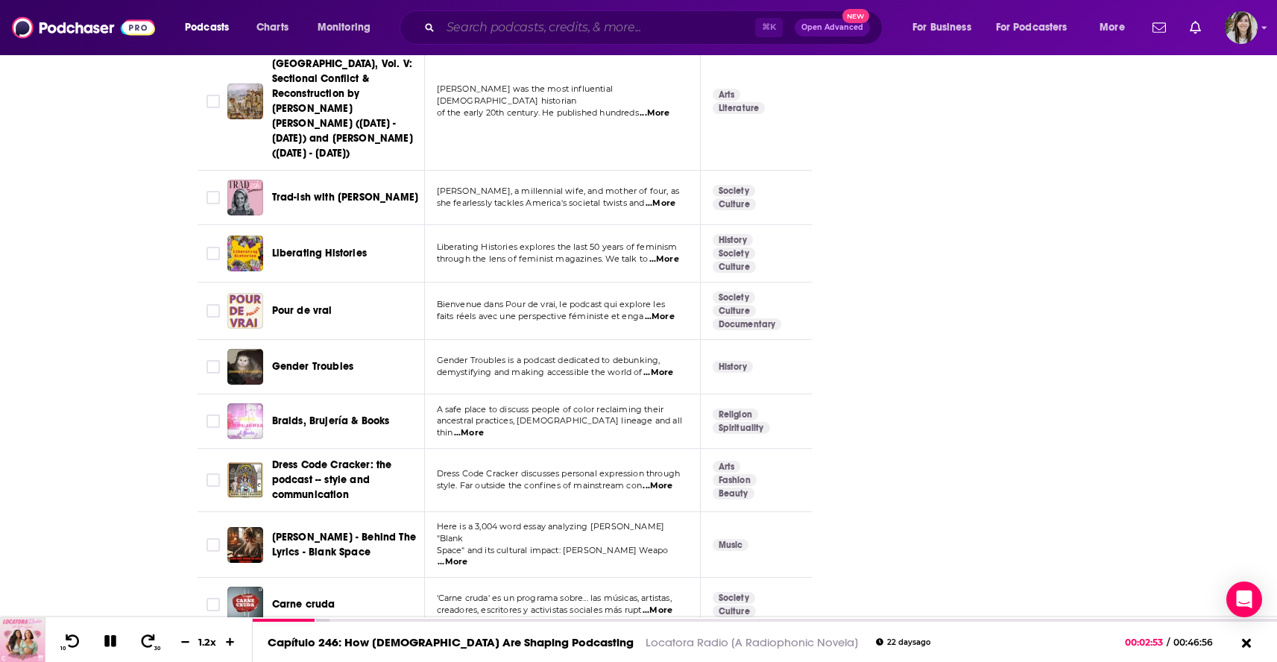
click at [543, 39] on input "Search podcasts, credits, & more..." at bounding box center [597, 28] width 315 height 24
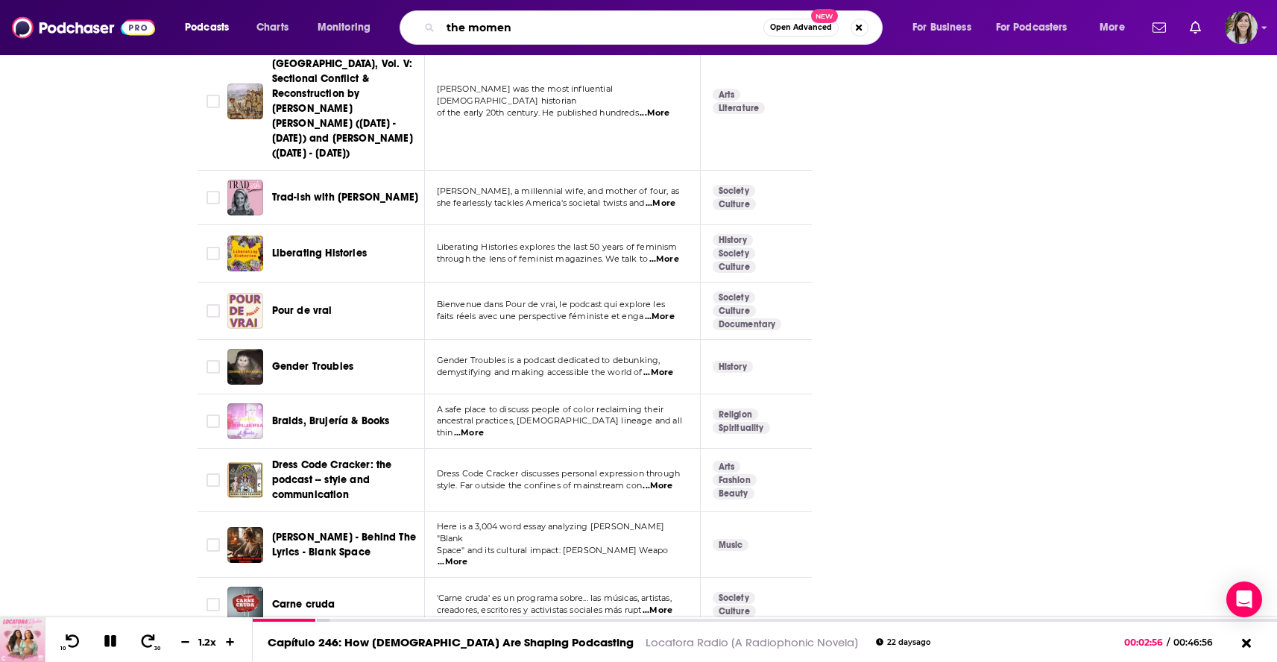
type input "the moment"
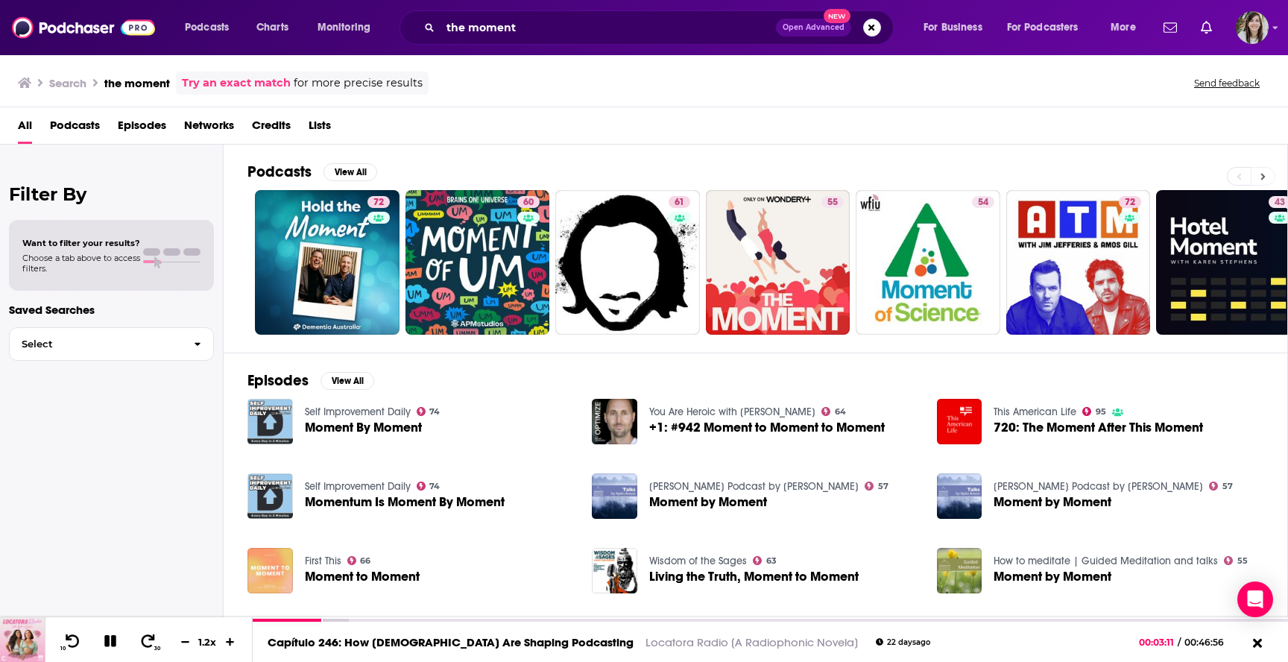
click at [1266, 171] on button at bounding box center [1263, 176] width 25 height 19
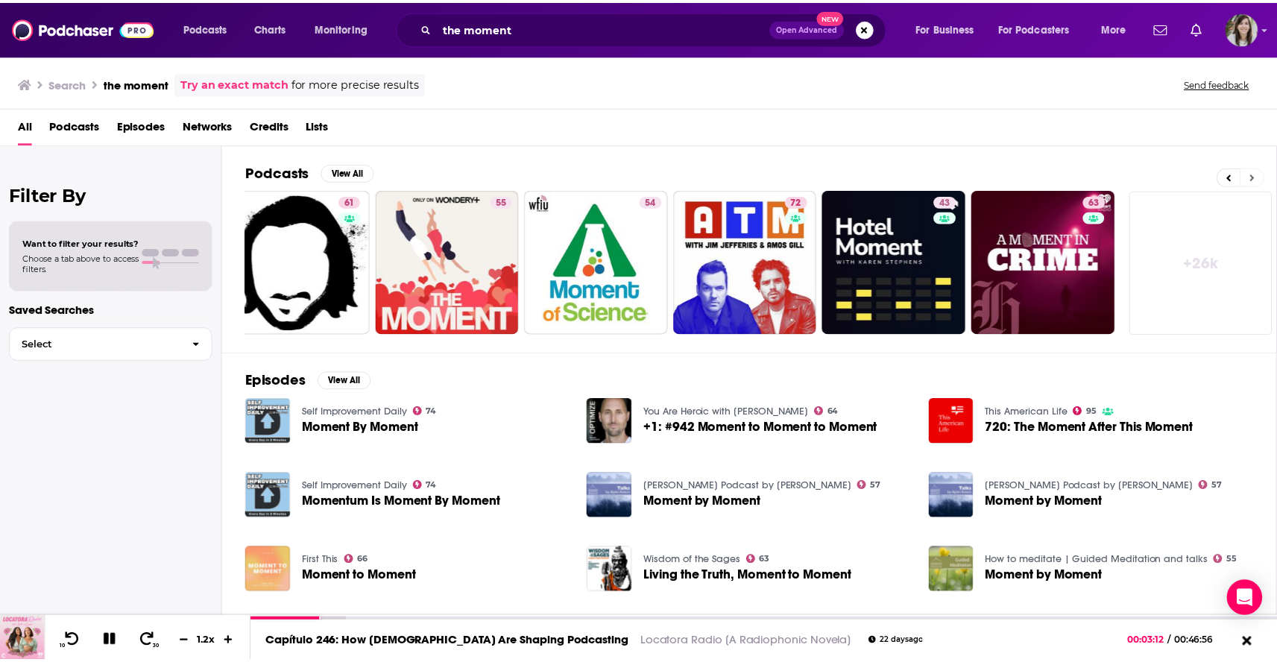
scroll to position [0, 329]
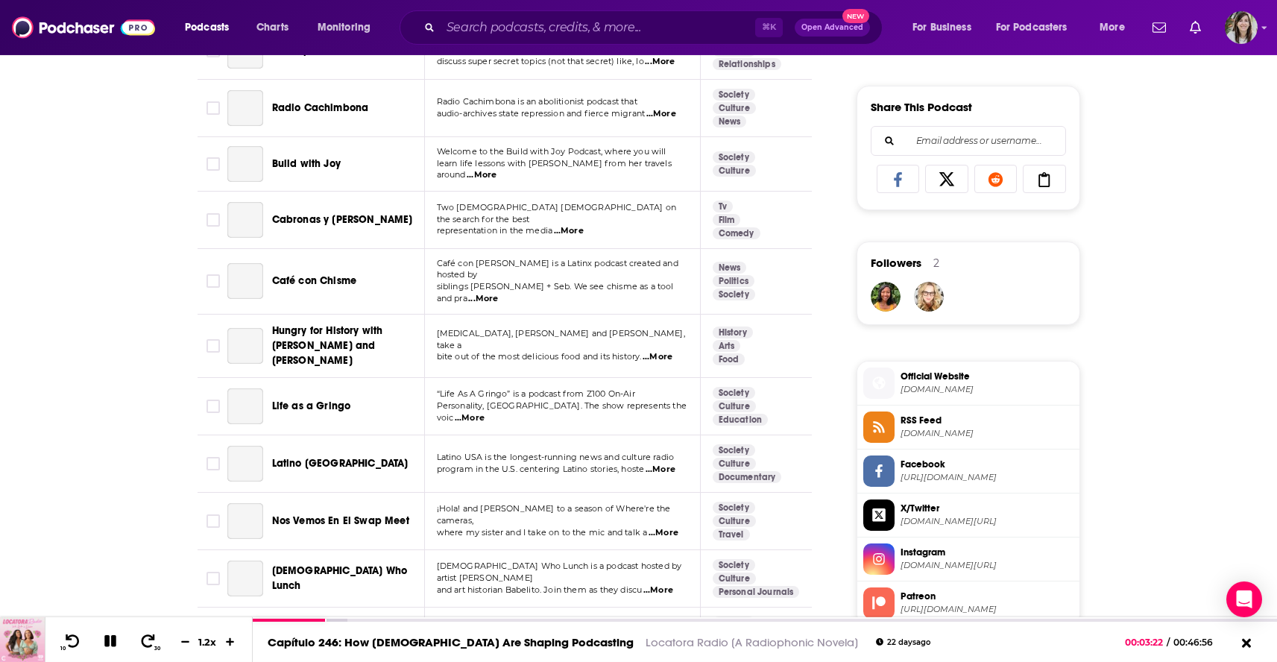
scroll to position [942, 0]
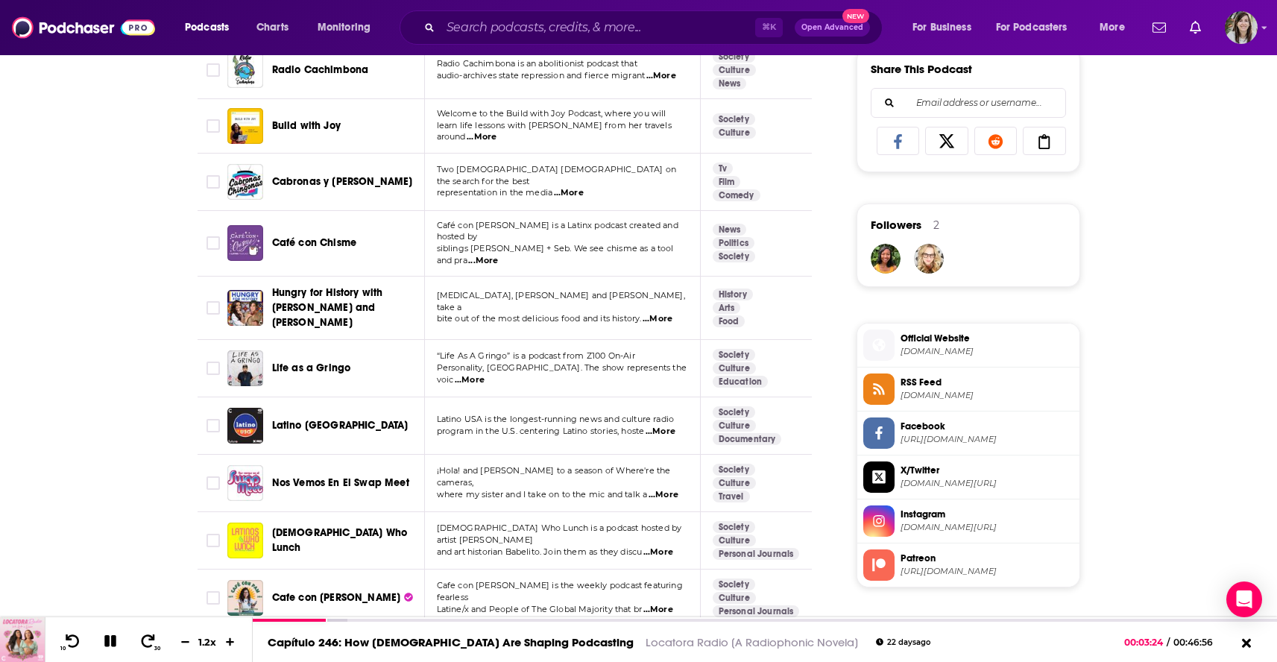
click at [1000, 354] on span "locatoraradio.com" at bounding box center [986, 351] width 173 height 11
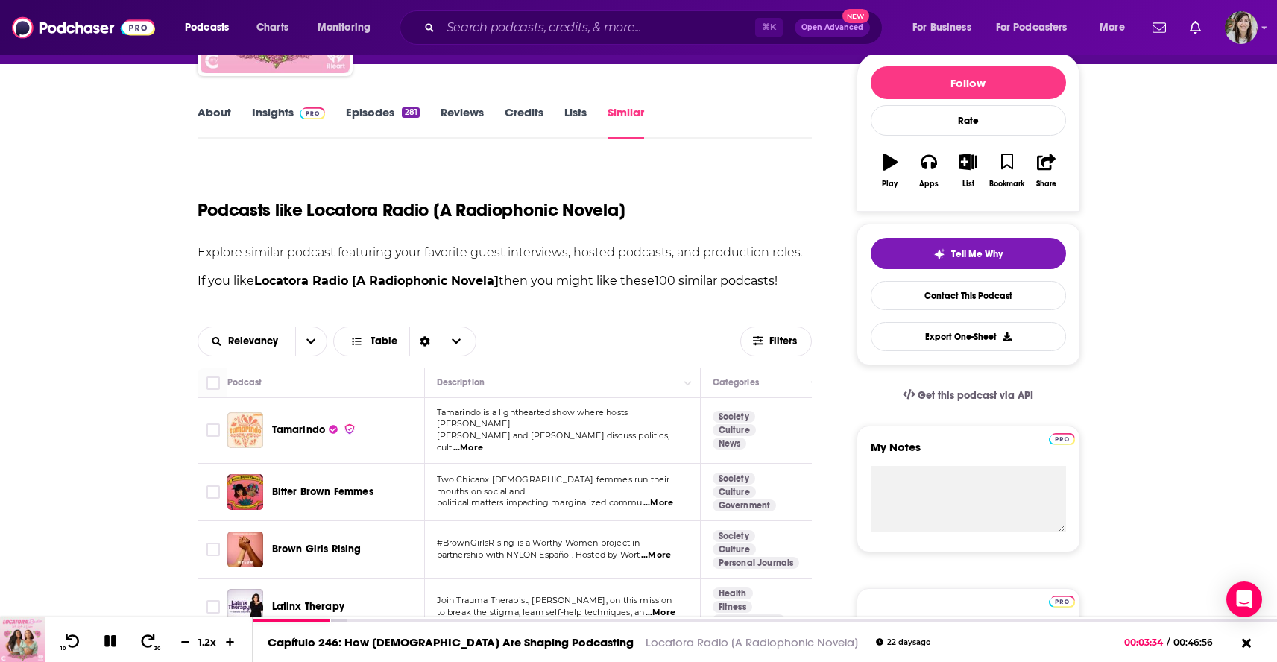
scroll to position [0, 0]
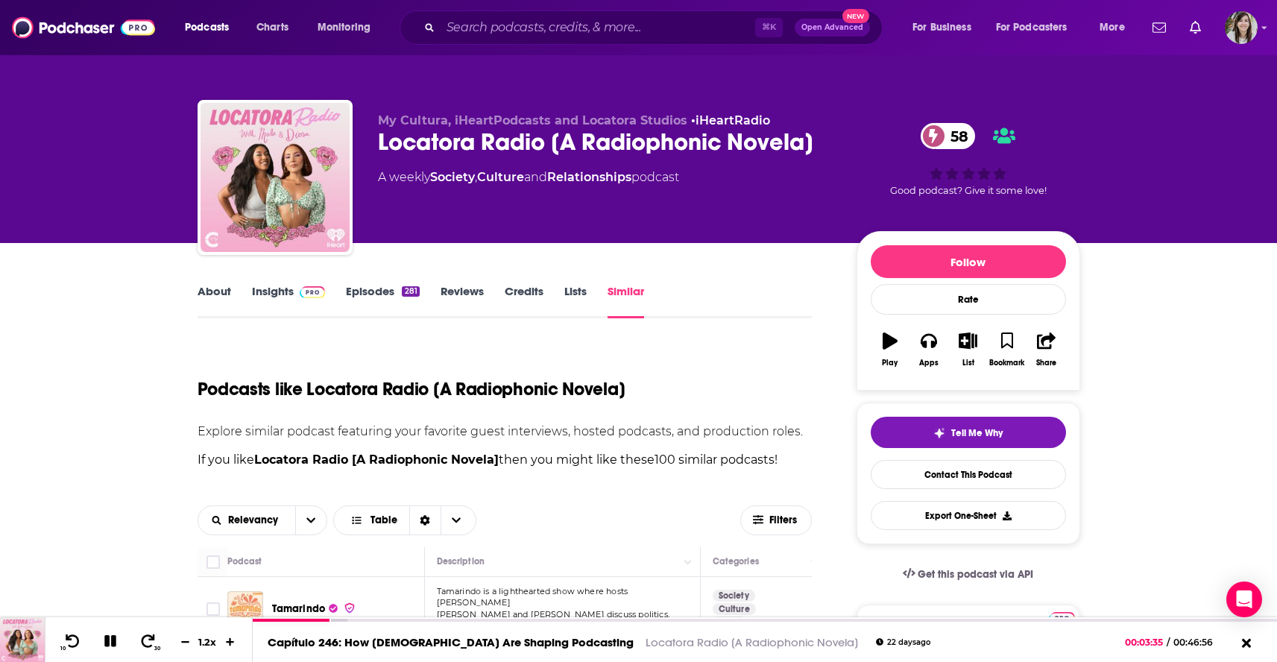
click at [212, 285] on link "About" at bounding box center [215, 301] width 34 height 34
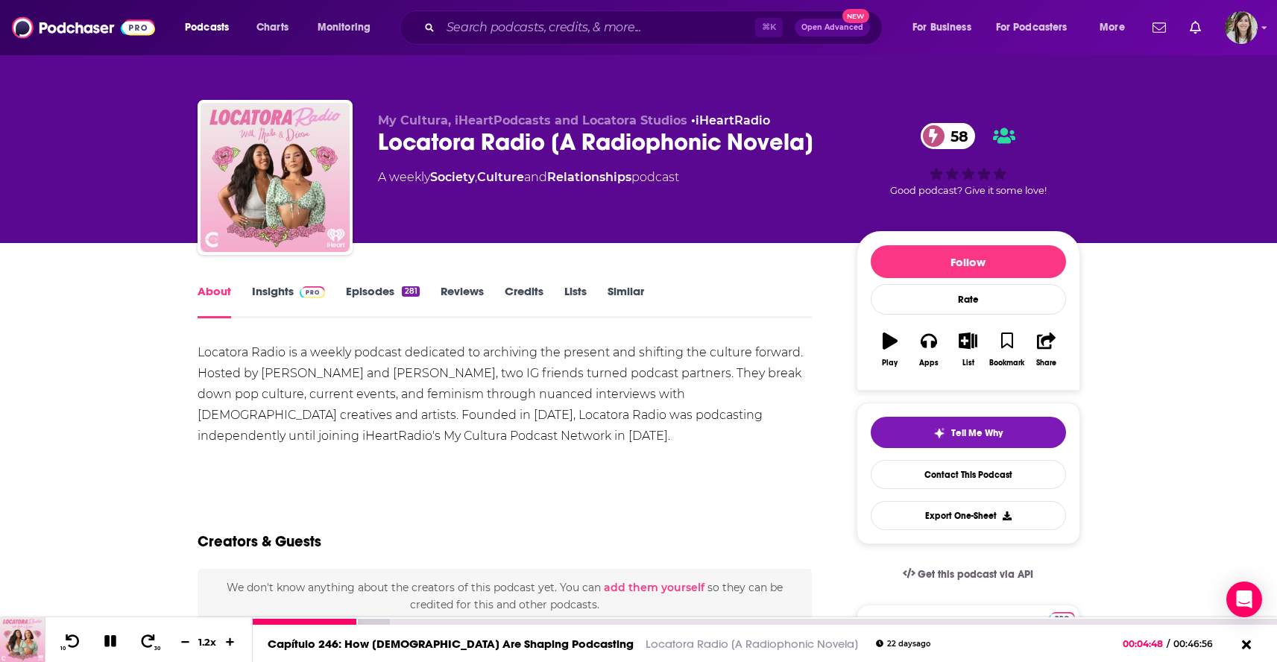
click at [109, 644] on icon at bounding box center [110, 641] width 12 height 12
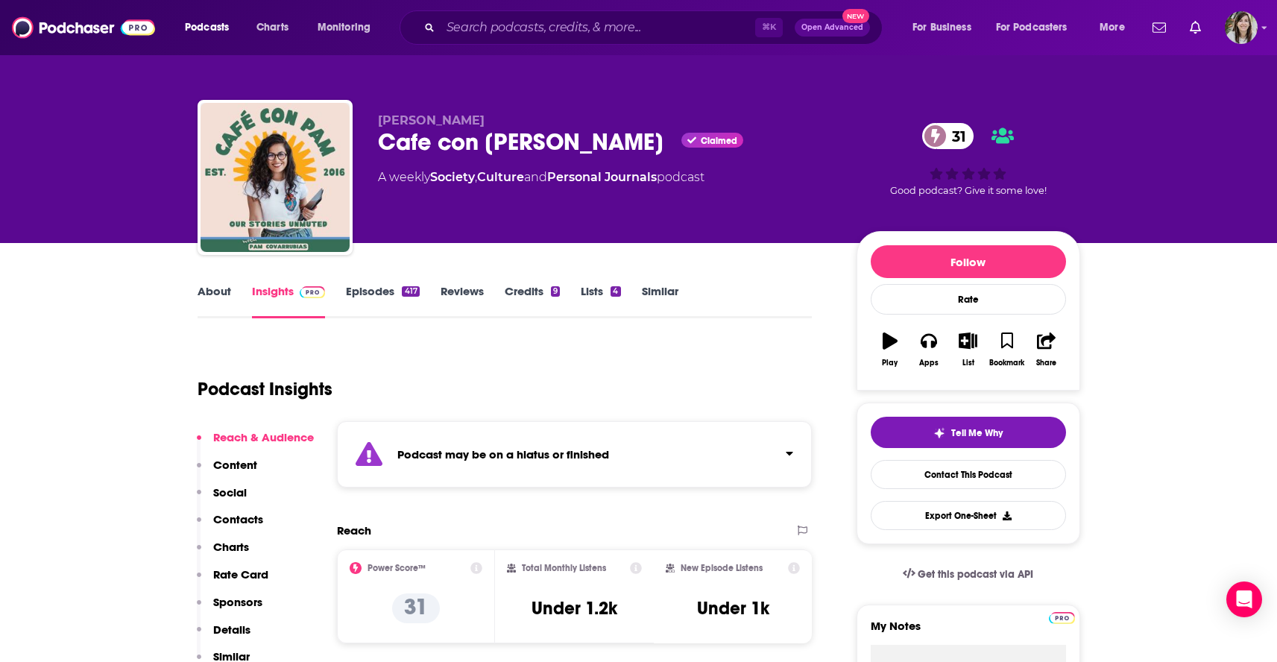
click at [388, 285] on link "Episodes 417" at bounding box center [382, 301] width 73 height 34
